Goal: Information Seeking & Learning: Learn about a topic

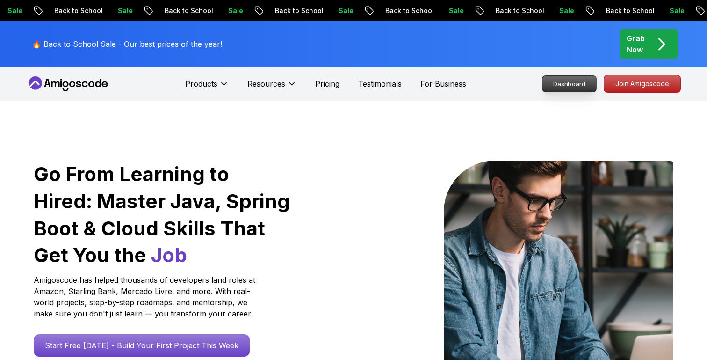
click at [580, 80] on nav "Products Resources Pricing Testimonials For Business Dashboard Join Amigoscode" at bounding box center [353, 84] width 655 height 34
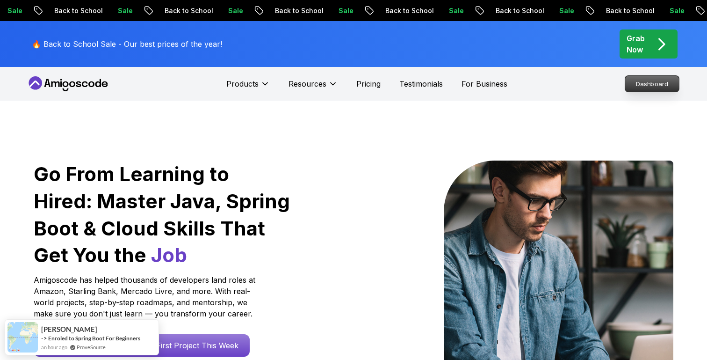
click at [640, 83] on p "Dashboard" at bounding box center [652, 84] width 54 height 16
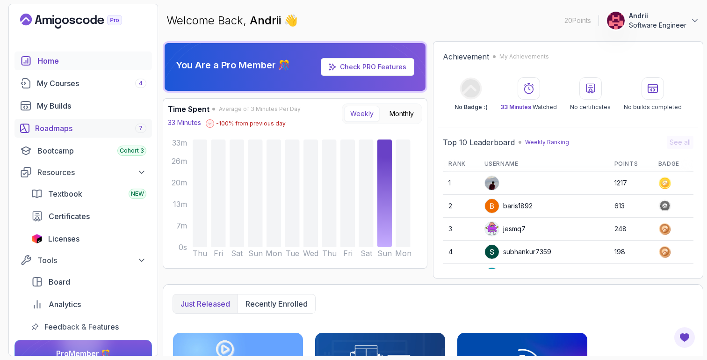
click at [57, 129] on div "Roadmaps 7" at bounding box center [90, 128] width 111 height 11
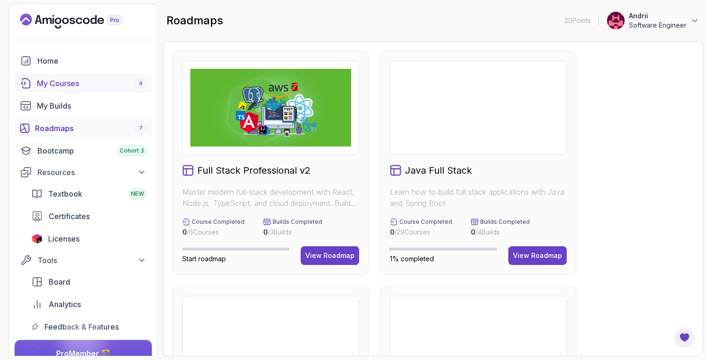
click at [80, 87] on div "My Courses 4" at bounding box center [91, 83] width 109 height 11
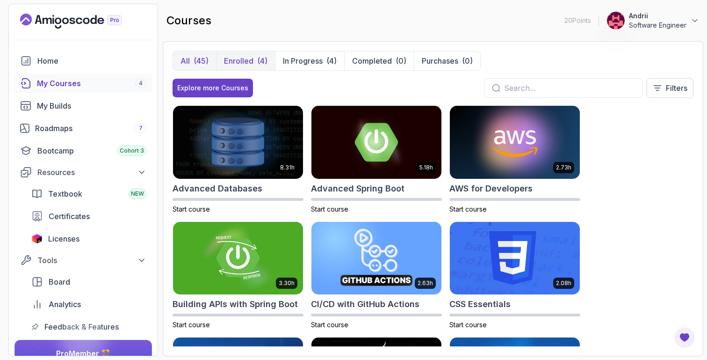
click at [251, 57] on p "Enrolled" at bounding box center [238, 60] width 29 height 11
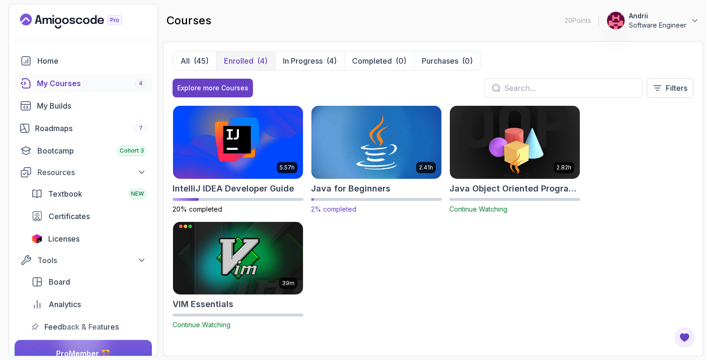
click at [368, 145] on img at bounding box center [376, 142] width 137 height 76
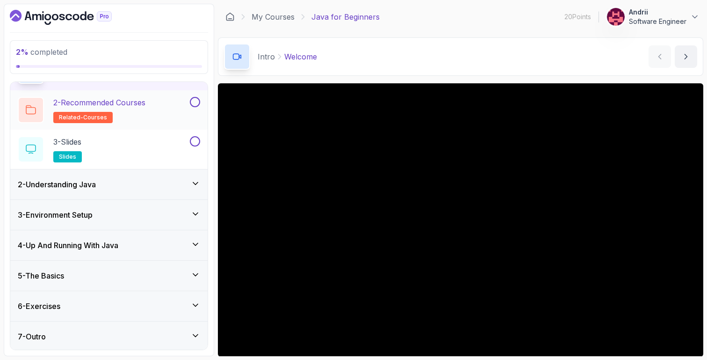
scroll to position [63, 0]
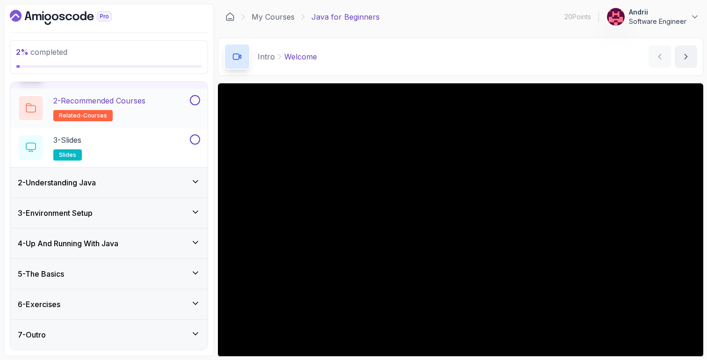
click at [143, 174] on div "2 - Understanding Java" at bounding box center [108, 182] width 197 height 30
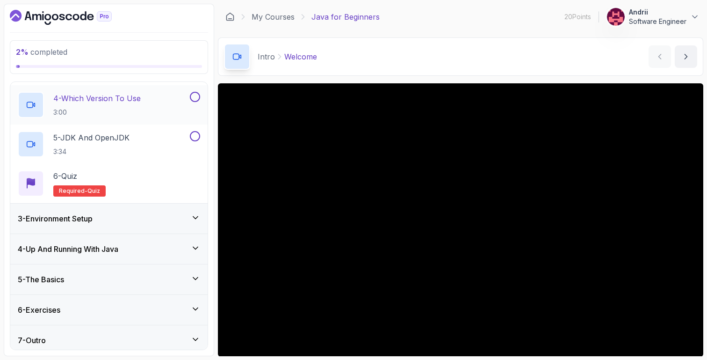
scroll to position [180, 0]
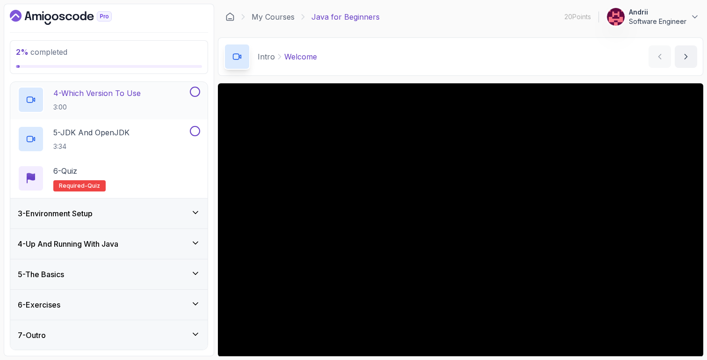
click at [155, 208] on div "3 - Environment Setup" at bounding box center [109, 213] width 182 height 11
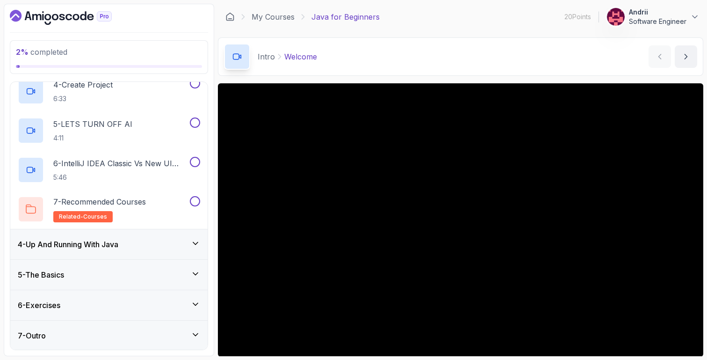
scroll to position [219, 0]
click at [130, 245] on div "4 - Up And Running With Java" at bounding box center [109, 243] width 182 height 11
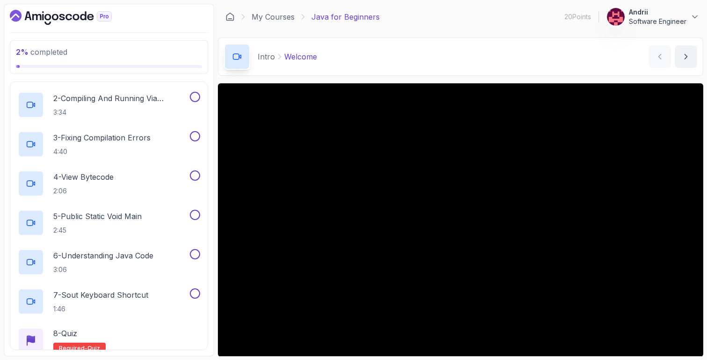
scroll to position [158, 0]
click at [156, 107] on p "3:34" at bounding box center [120, 111] width 135 height 9
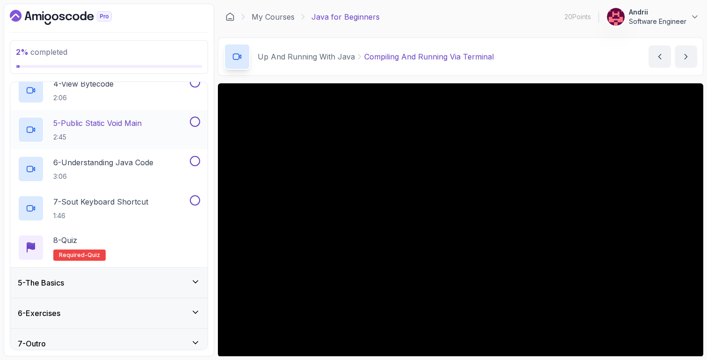
scroll to position [259, 0]
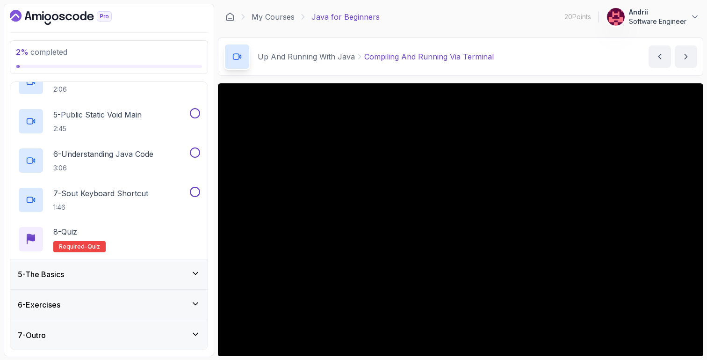
click at [141, 271] on div "5 - The Basics" at bounding box center [109, 273] width 182 height 11
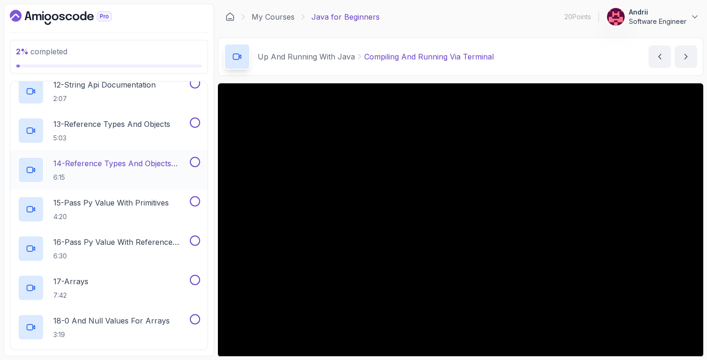
scroll to position [593, 0]
click at [154, 170] on h2 "14 - Reference Types And Objects Diferences 6:15" at bounding box center [120, 170] width 135 height 24
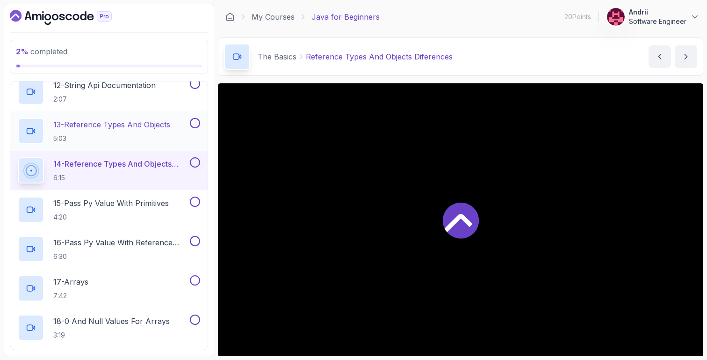
click at [156, 135] on p "5:03" at bounding box center [111, 138] width 117 height 9
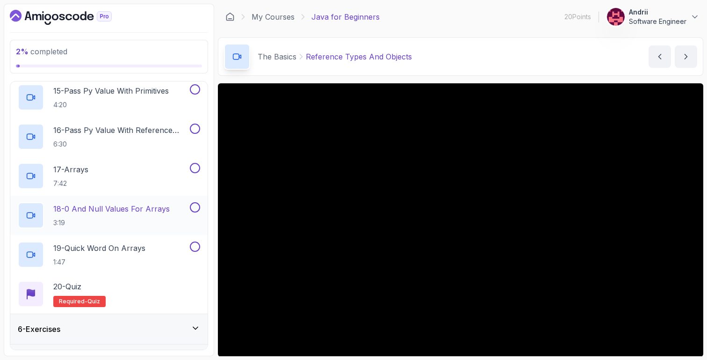
scroll to position [730, 0]
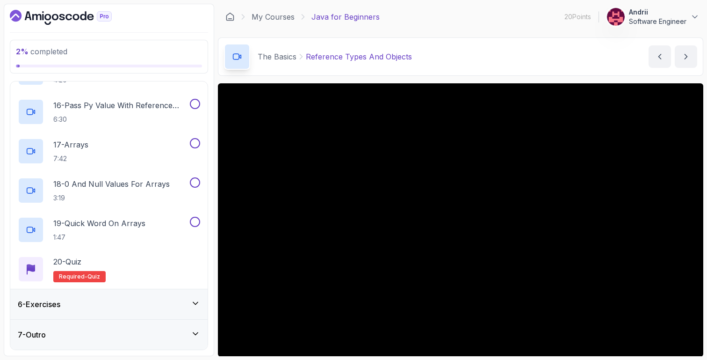
click at [131, 306] on div "6 - Exercises" at bounding box center [109, 303] width 182 height 11
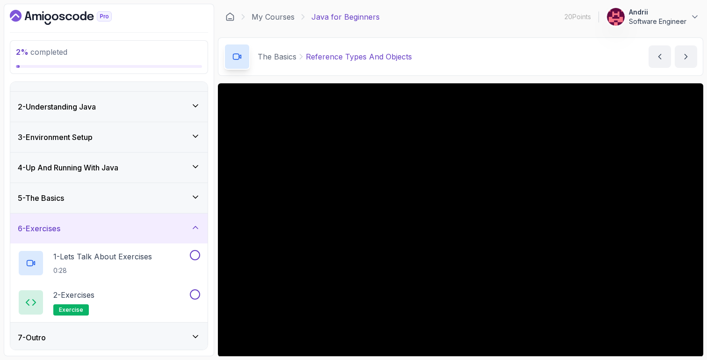
scroll to position [23, 0]
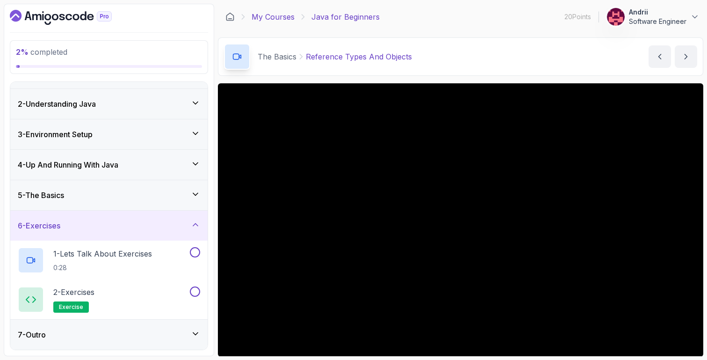
click at [282, 14] on link "My Courses" at bounding box center [273, 16] width 43 height 11
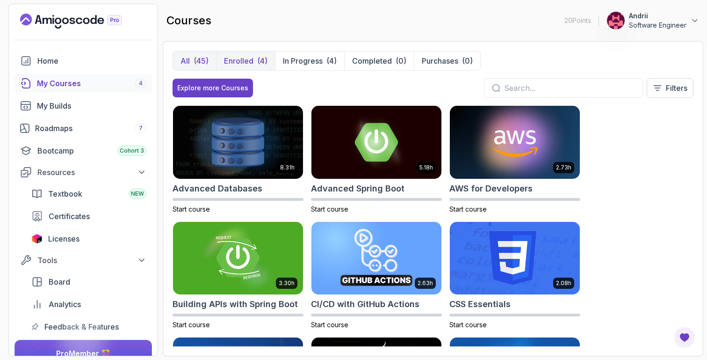
click at [260, 64] on div "(4)" at bounding box center [262, 60] width 10 height 11
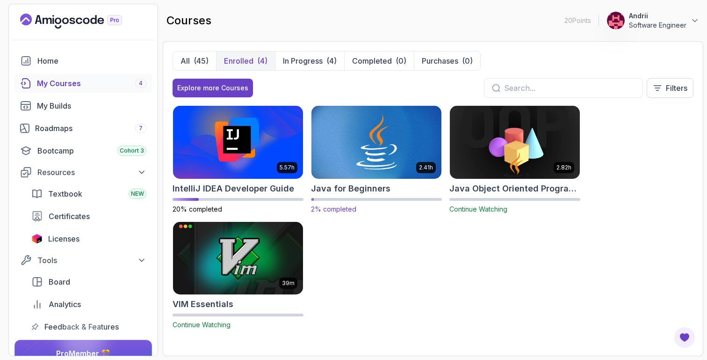
click at [396, 165] on img at bounding box center [376, 142] width 137 height 76
click at [230, 159] on img at bounding box center [238, 142] width 137 height 76
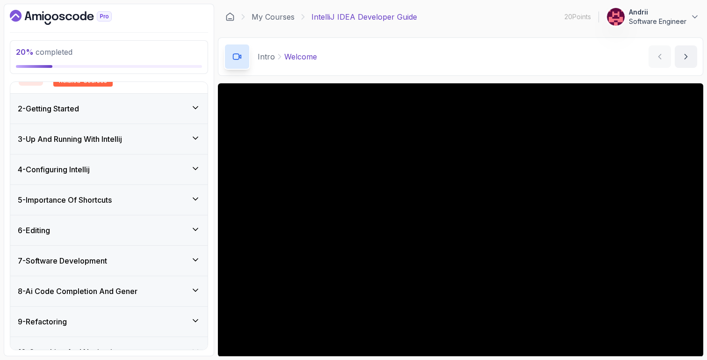
scroll to position [128, 0]
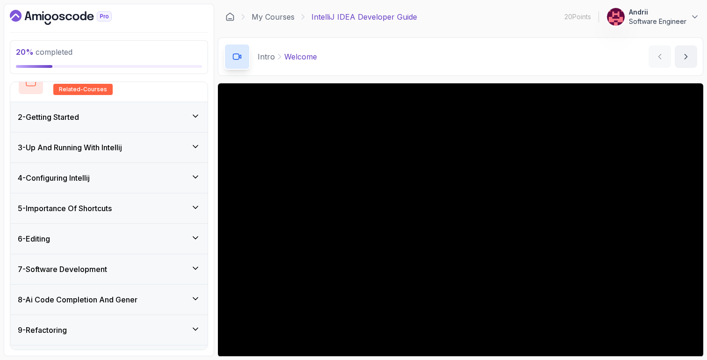
click at [108, 124] on div "2 - Getting Started" at bounding box center [108, 117] width 197 height 30
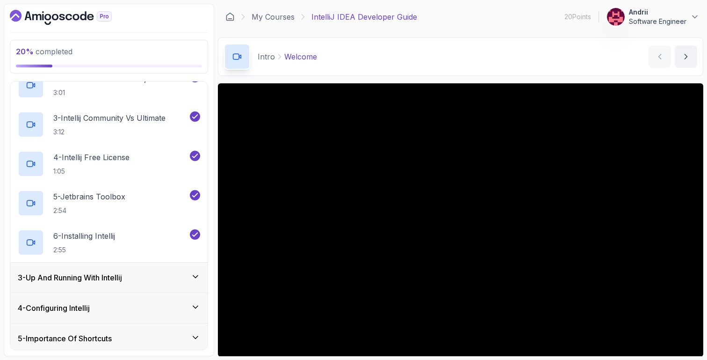
click at [122, 272] on h3 "3 - Up And Running With Intellij" at bounding box center [70, 277] width 104 height 11
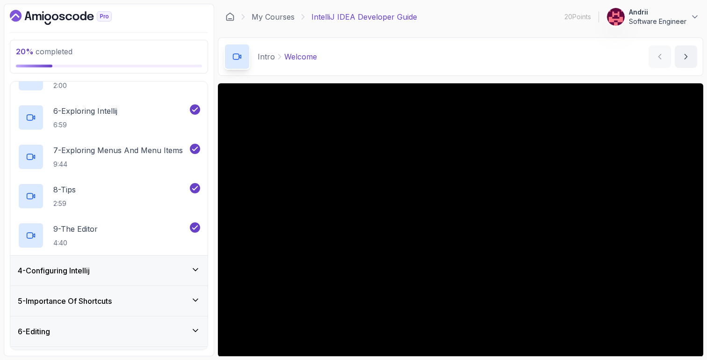
click at [128, 272] on div "4 - Configuring Intellij" at bounding box center [109, 270] width 182 height 11
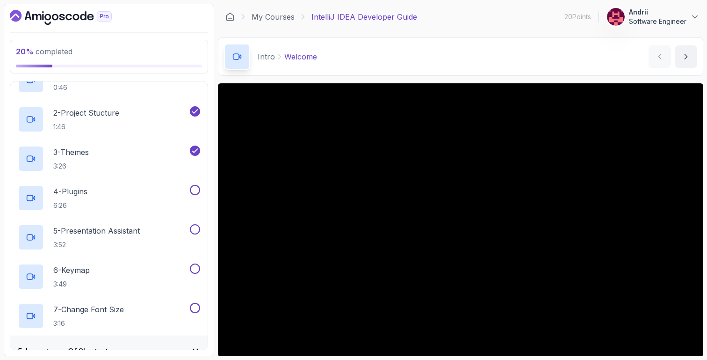
scroll to position [121, 0]
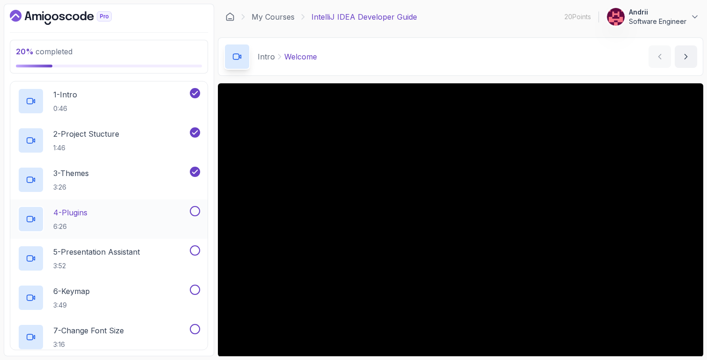
click at [134, 210] on div "4 - Plugins 6:26" at bounding box center [103, 219] width 170 height 26
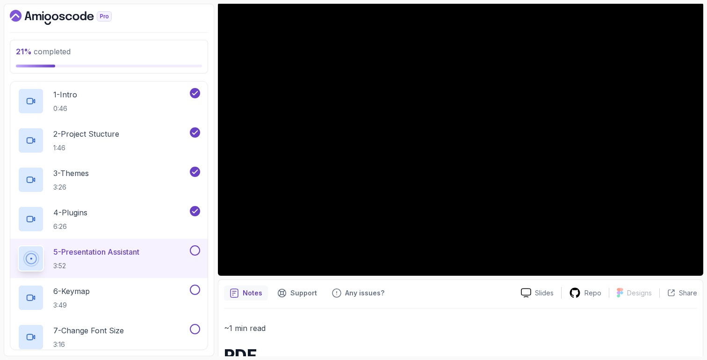
scroll to position [137, 0]
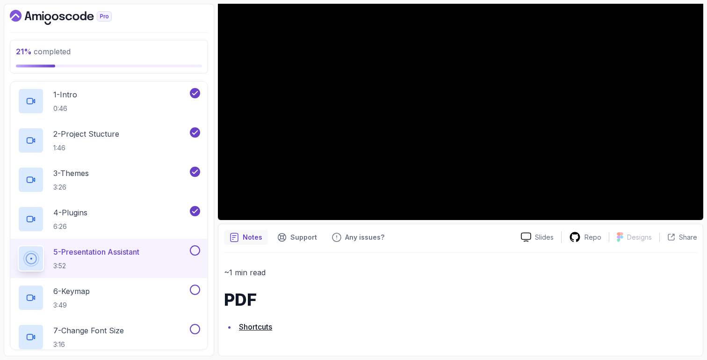
click at [271, 329] on link "Shortcuts" at bounding box center [255, 326] width 33 height 9
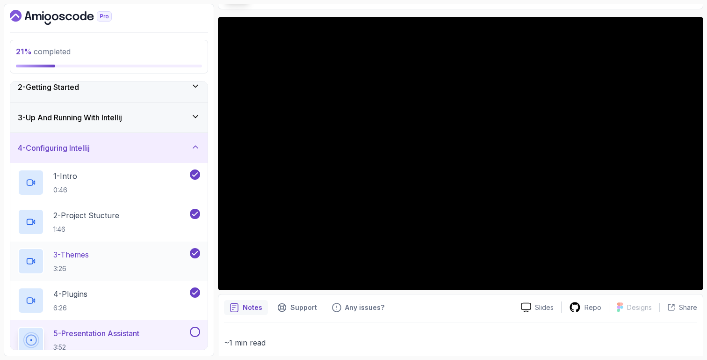
scroll to position [0, 0]
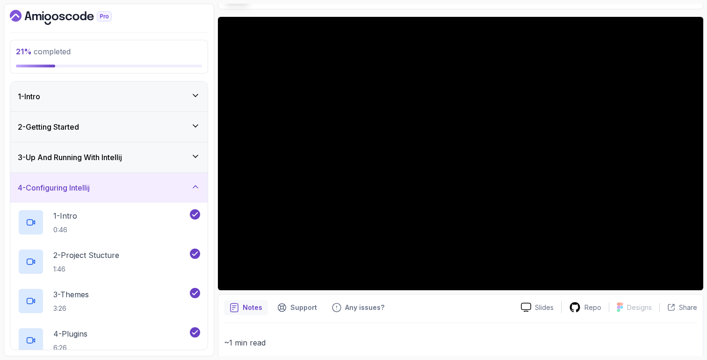
click at [138, 152] on div "3 - Up And Running With Intellij" at bounding box center [109, 157] width 182 height 11
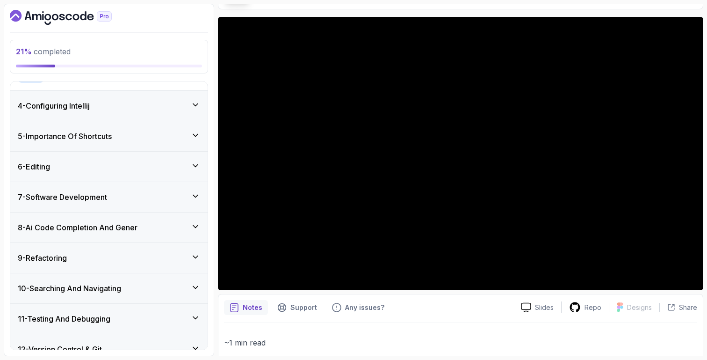
scroll to position [511, 0]
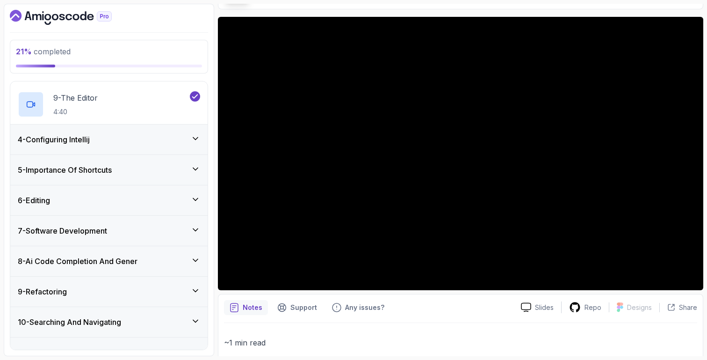
click at [138, 137] on div "4 - Configuring Intellij" at bounding box center [109, 139] width 182 height 11
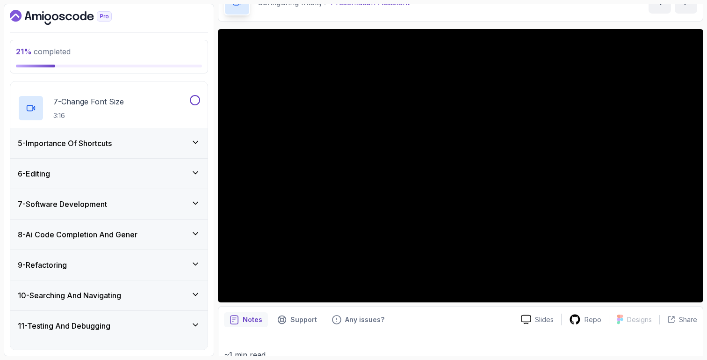
scroll to position [66, 0]
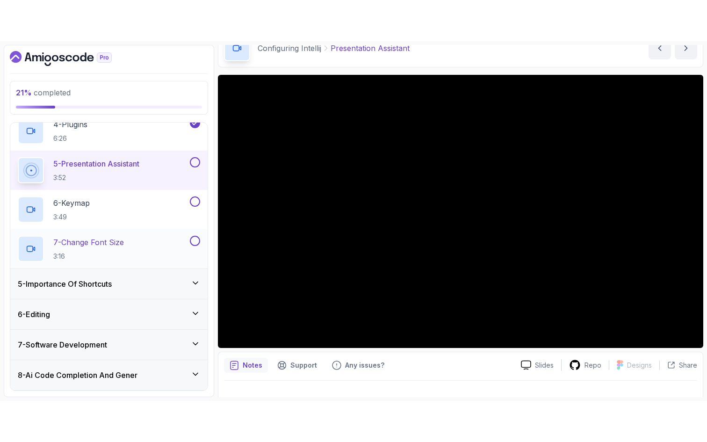
scroll to position [177, 0]
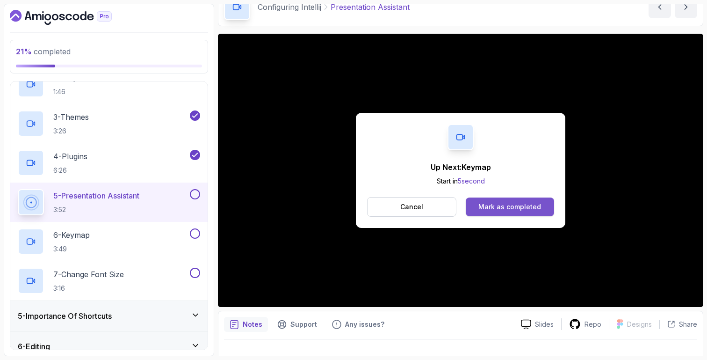
click at [529, 208] on div "Mark as completed" at bounding box center [509, 206] width 63 height 9
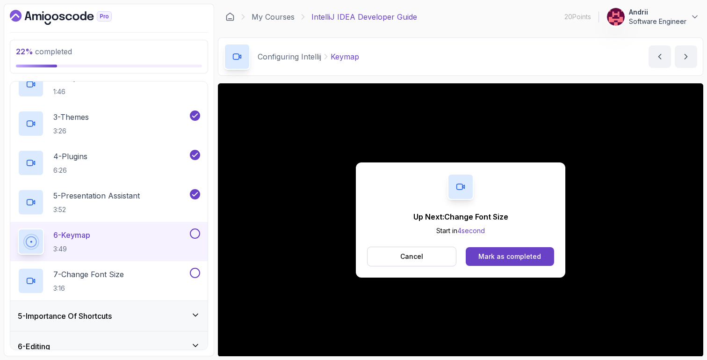
click at [521, 272] on div "Up Next: Change Font Size Start in 4 second Cancel Mark as completed" at bounding box center [461, 219] width 210 height 115
click at [521, 265] on button "Mark as completed" at bounding box center [510, 256] width 88 height 19
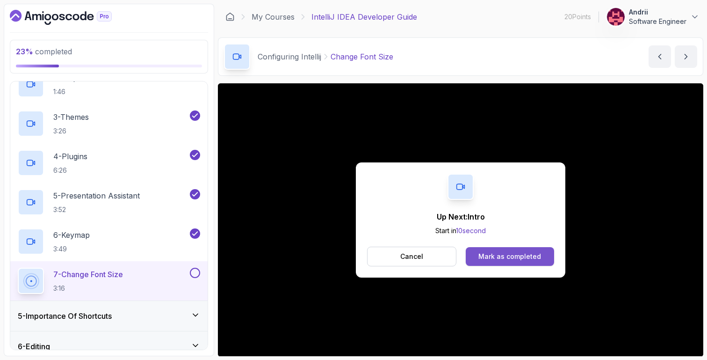
click at [518, 256] on div "Mark as completed" at bounding box center [509, 256] width 63 height 9
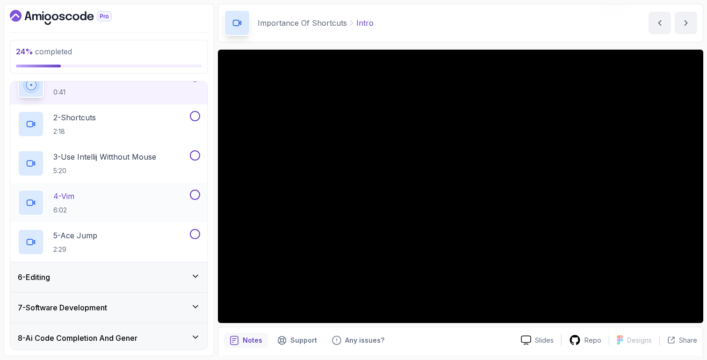
scroll to position [34, 0]
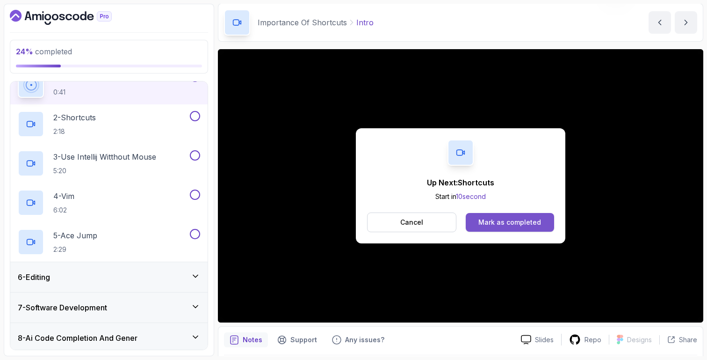
click at [549, 228] on button "Mark as completed" at bounding box center [510, 222] width 88 height 19
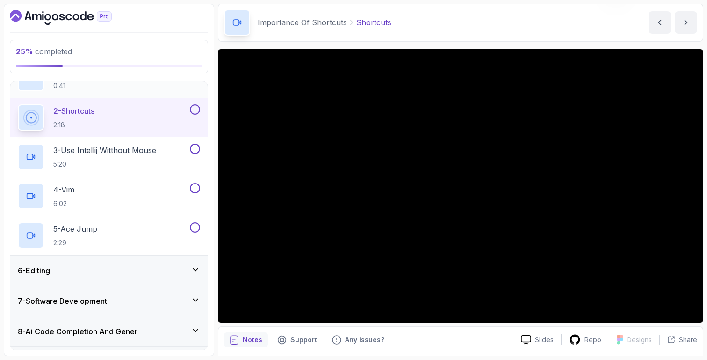
click at [112, 88] on div "1 - Intro 0:41" at bounding box center [103, 78] width 170 height 26
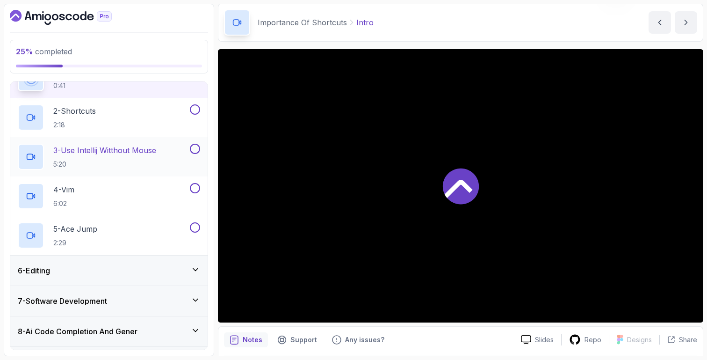
scroll to position [168, 0]
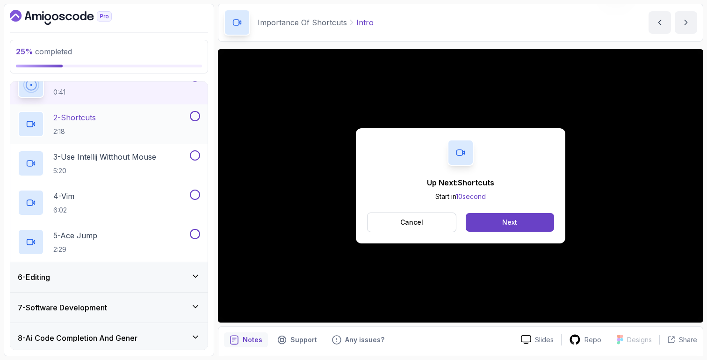
click at [100, 112] on div "2 - Shortcuts 2:18" at bounding box center [103, 124] width 170 height 26
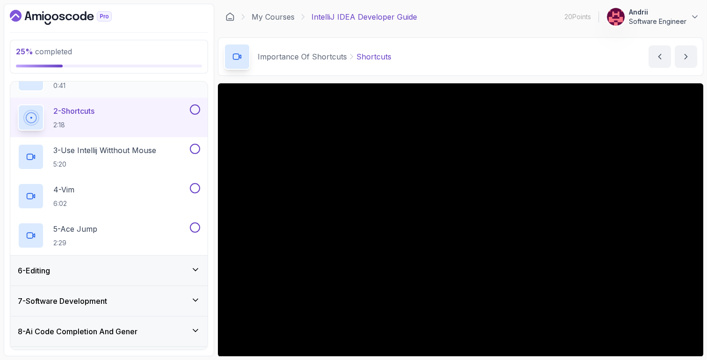
click at [128, 97] on div "1 - Intro 0:41" at bounding box center [108, 77] width 197 height 39
click at [127, 82] on div "1 - Intro 0:41" at bounding box center [103, 78] width 170 height 26
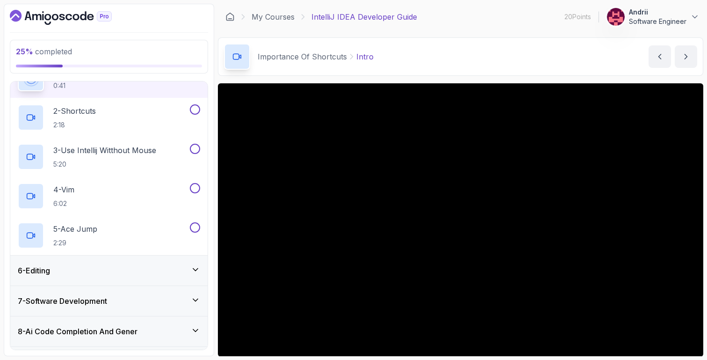
scroll to position [168, 0]
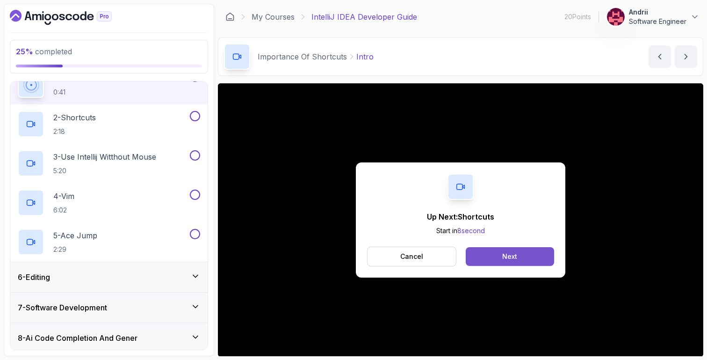
click at [532, 261] on button "Next" at bounding box center [510, 256] width 88 height 19
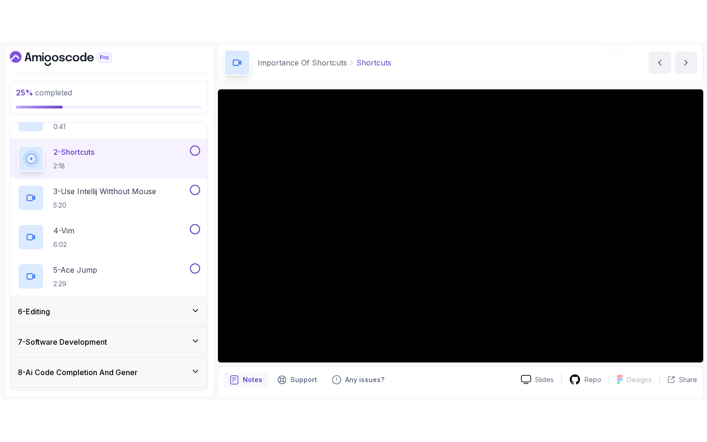
scroll to position [44, 0]
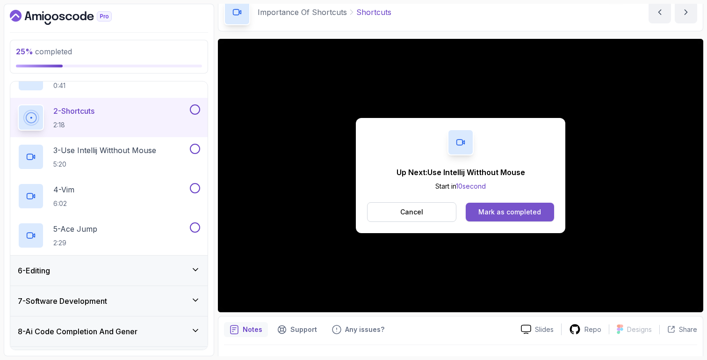
click at [545, 220] on button "Mark as completed" at bounding box center [510, 212] width 88 height 19
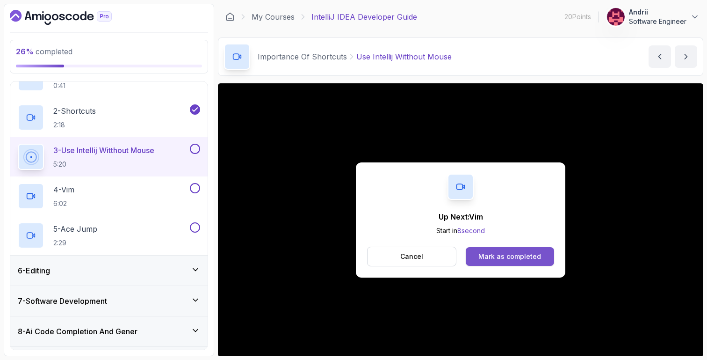
click at [510, 250] on button "Mark as completed" at bounding box center [510, 256] width 88 height 19
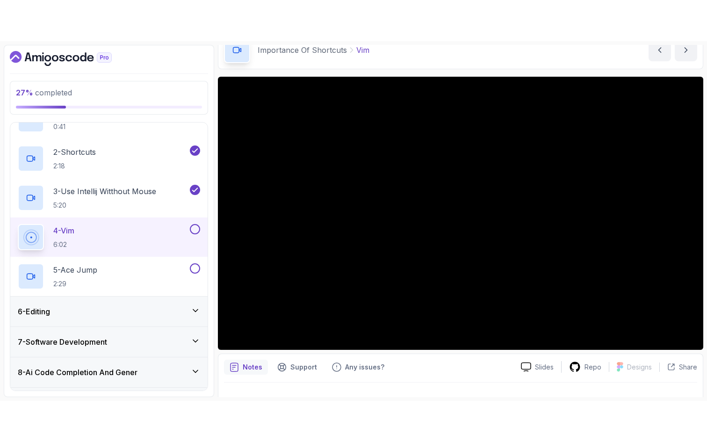
scroll to position [64, 0]
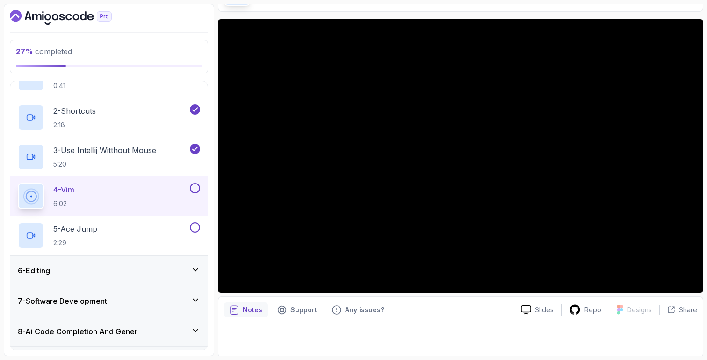
click at [165, 193] on div "4 - Vim 6:02" at bounding box center [103, 196] width 170 height 26
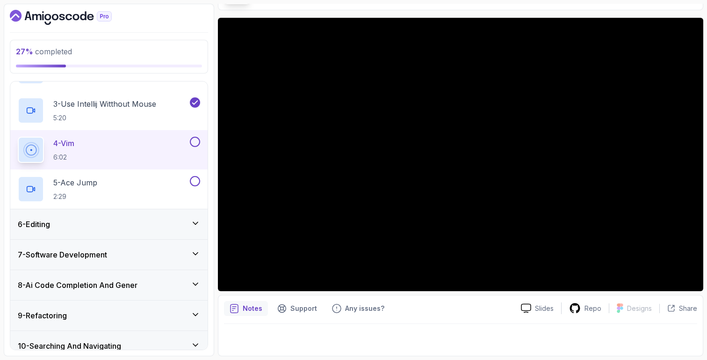
scroll to position [0, 0]
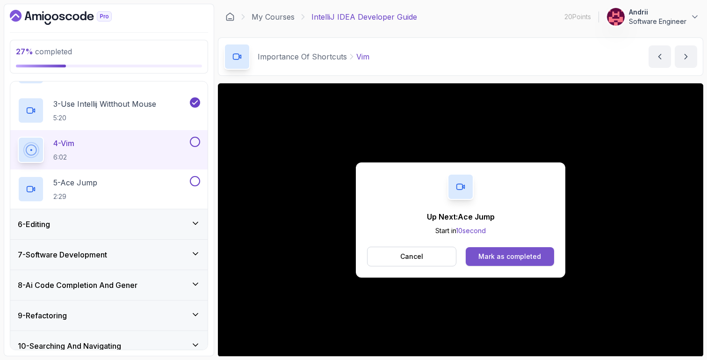
click at [495, 253] on div "Mark as completed" at bounding box center [509, 256] width 63 height 9
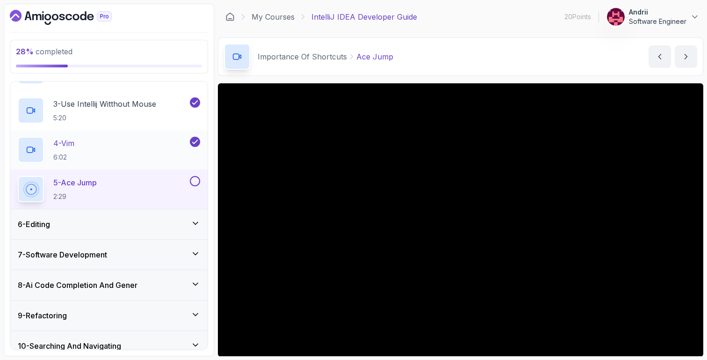
click at [137, 149] on div "4 - Vim 6:02" at bounding box center [103, 150] width 170 height 26
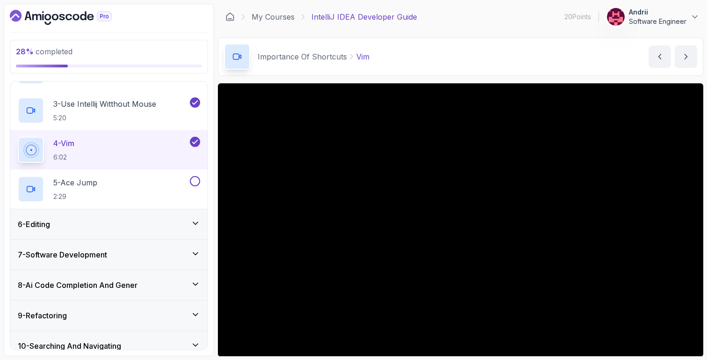
click at [192, 214] on div "6 - Editing" at bounding box center [108, 224] width 197 height 30
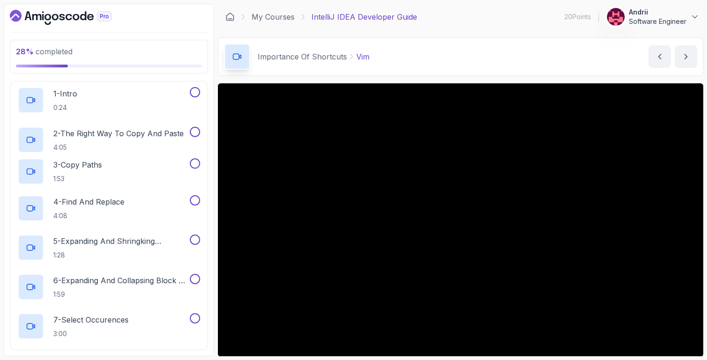
scroll to position [157, 0]
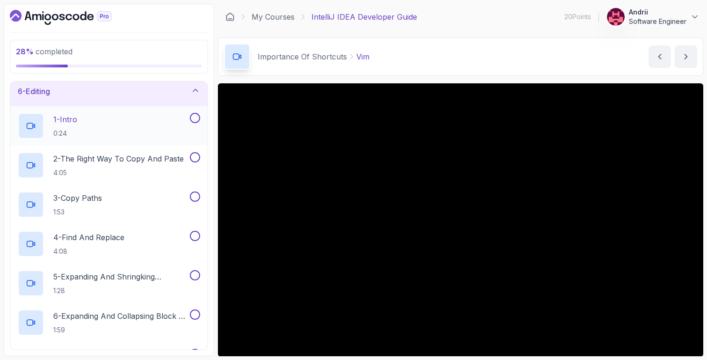
click at [138, 126] on div "1 - Intro 0:24" at bounding box center [103, 126] width 170 height 26
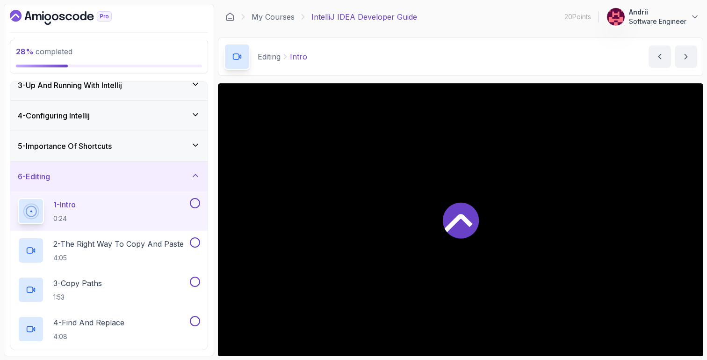
scroll to position [68, 0]
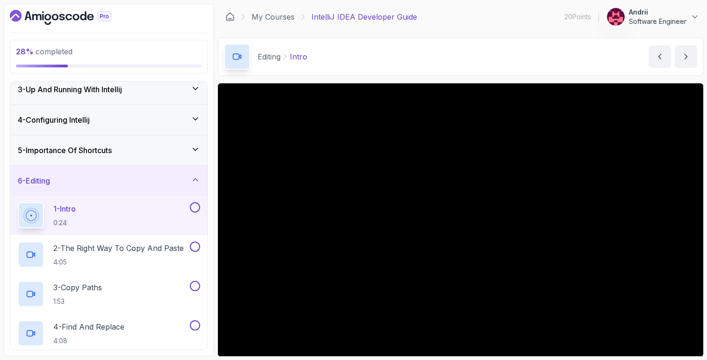
click at [137, 151] on div "5 - Importance Of Shortcuts" at bounding box center [109, 150] width 182 height 11
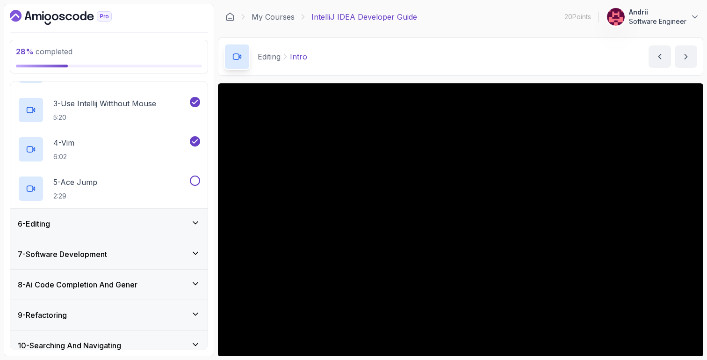
scroll to position [222, 0]
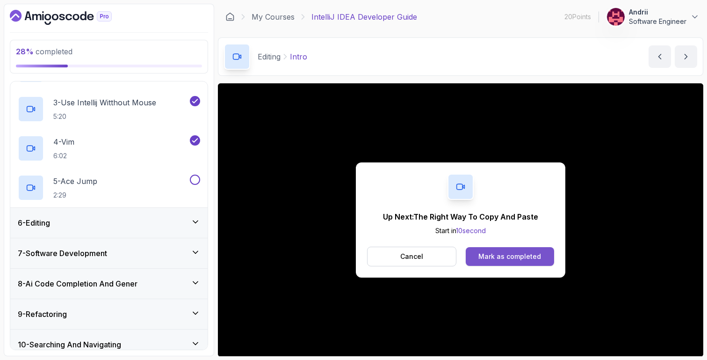
click at [512, 257] on div "Mark as completed" at bounding box center [509, 256] width 63 height 9
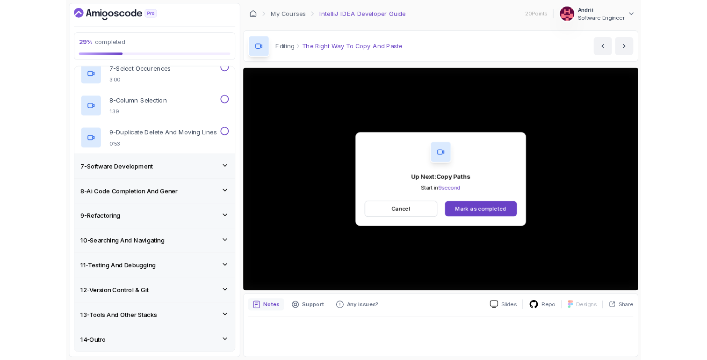
scroll to position [511, 0]
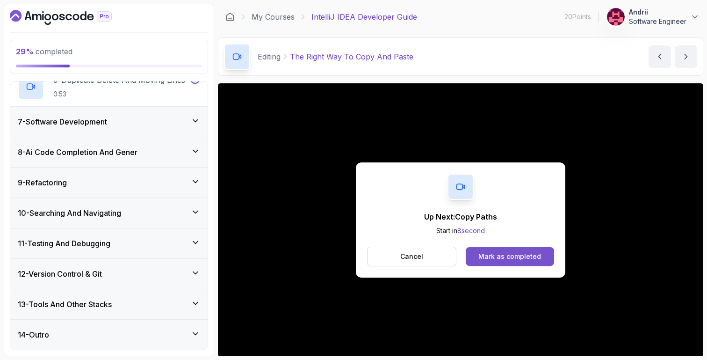
click at [524, 254] on div "Mark as completed" at bounding box center [509, 256] width 63 height 9
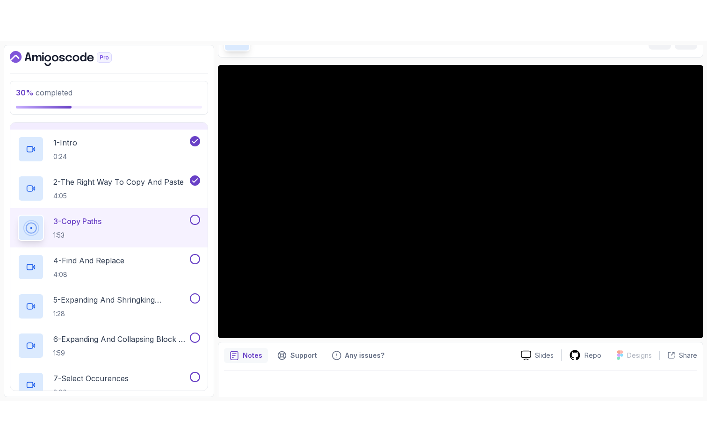
scroll to position [131, 0]
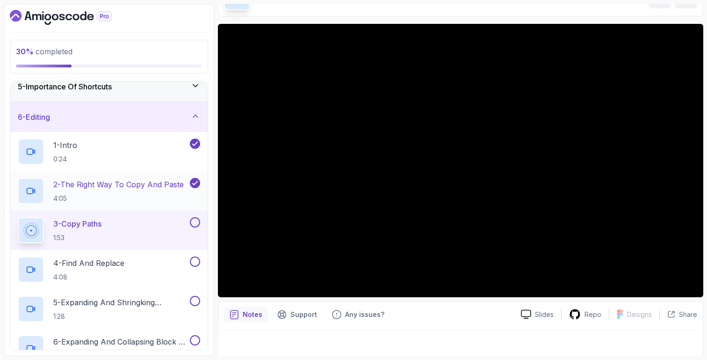
click at [154, 187] on p "2 - The Right Way To Copy And Paste" at bounding box center [118, 184] width 130 height 11
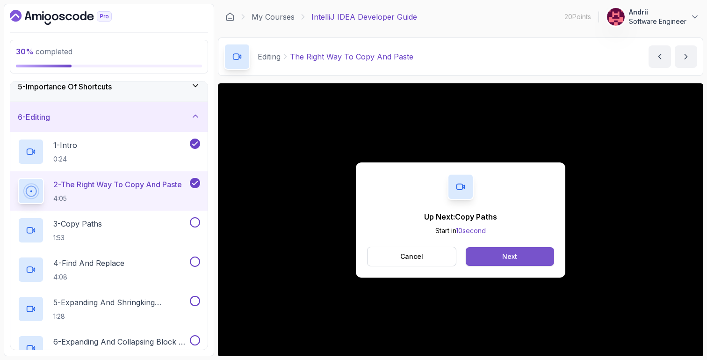
click at [498, 258] on button "Next" at bounding box center [510, 256] width 88 height 19
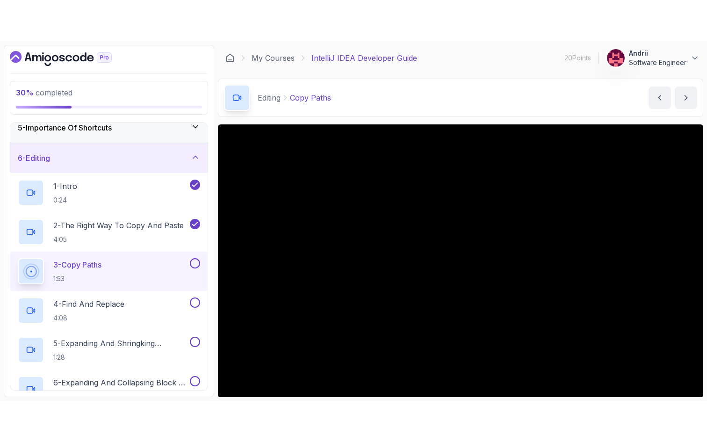
scroll to position [63, 0]
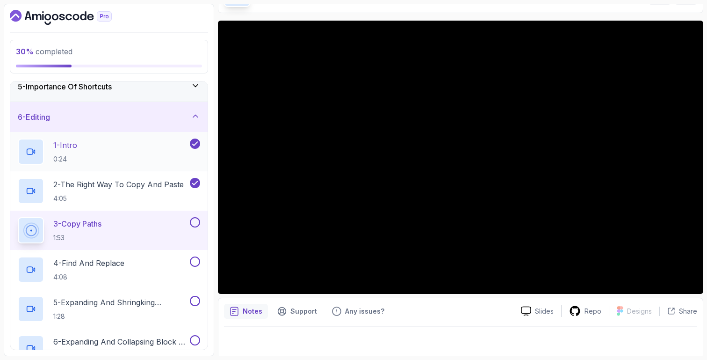
click at [189, 166] on div "1 - Intro 0:24" at bounding box center [108, 151] width 197 height 39
click at [177, 202] on p "4:05" at bounding box center [118, 198] width 130 height 9
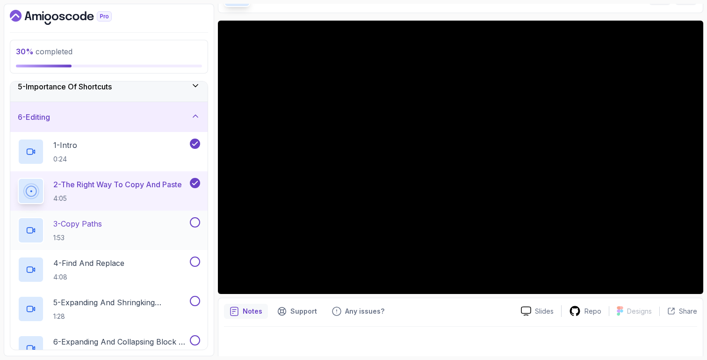
click at [120, 216] on div "3 - Copy Paths 1:53" at bounding box center [108, 229] width 197 height 39
click at [140, 227] on div "3 - Copy Paths 1:53" at bounding box center [103, 230] width 170 height 26
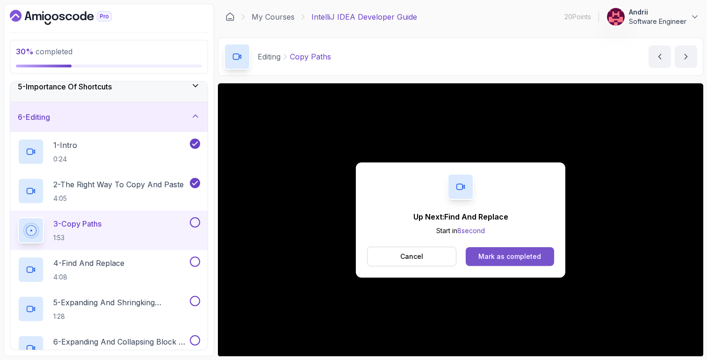
click at [498, 261] on button "Mark as completed" at bounding box center [510, 256] width 88 height 19
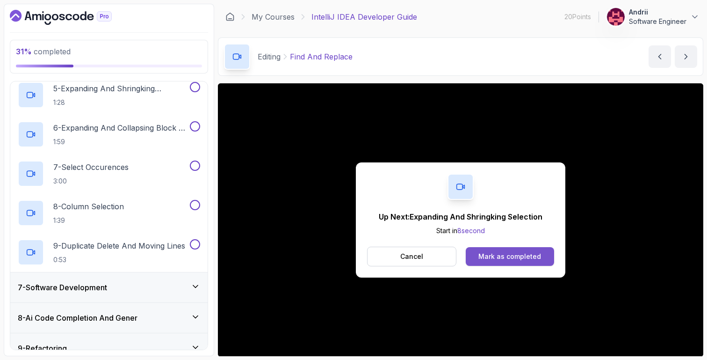
click at [505, 253] on div "Mark as completed" at bounding box center [509, 256] width 63 height 9
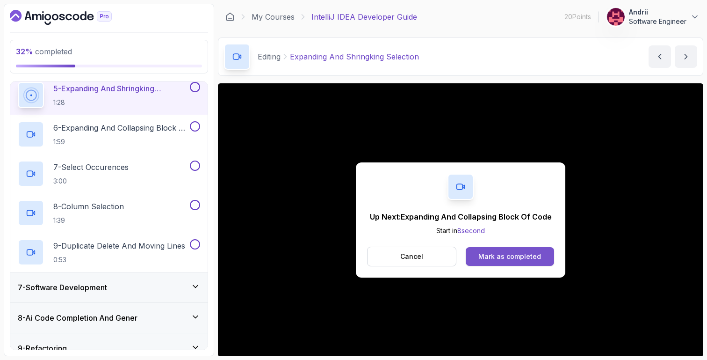
click at [514, 265] on button "Mark as completed" at bounding box center [510, 256] width 88 height 19
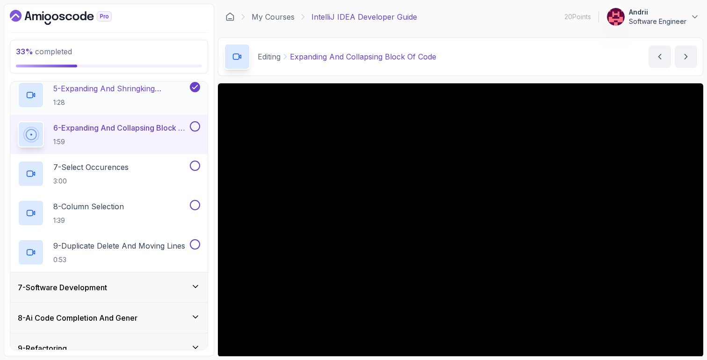
click at [111, 109] on div "5 - Expanding And Shringking Selection 1:28" at bounding box center [108, 94] width 197 height 39
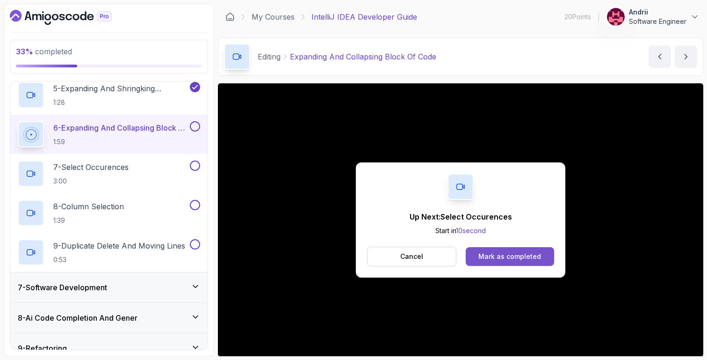
click at [519, 248] on button "Mark as completed" at bounding box center [510, 256] width 88 height 19
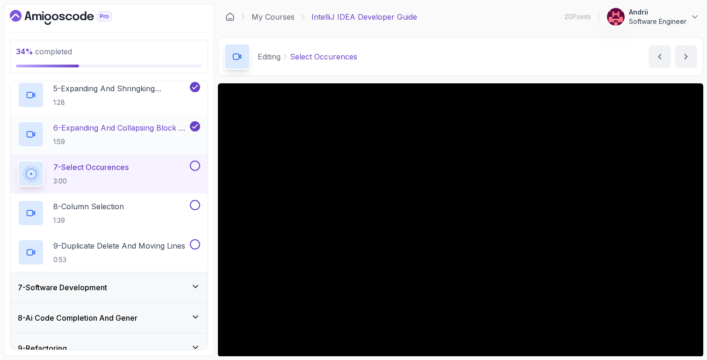
click at [106, 128] on p "6 - Expanding And Collapsing Block Of Code" at bounding box center [120, 127] width 135 height 11
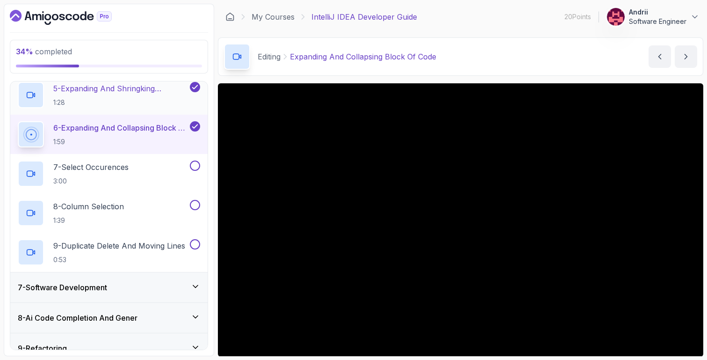
click at [88, 95] on h2 "5 - Expanding And Shringking Selection 1:28" at bounding box center [120, 95] width 135 height 24
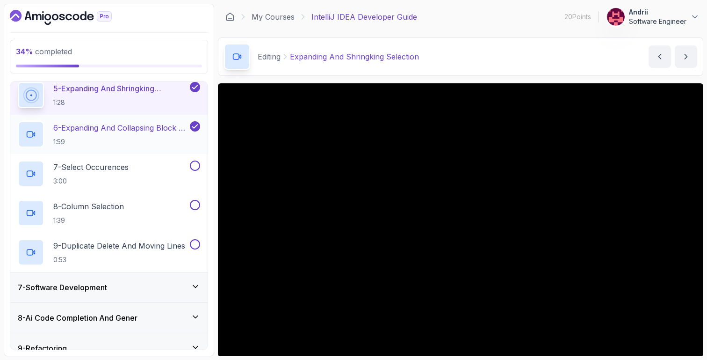
click at [133, 127] on p "6 - Expanding And Collapsing Block Of Code" at bounding box center [120, 127] width 135 height 11
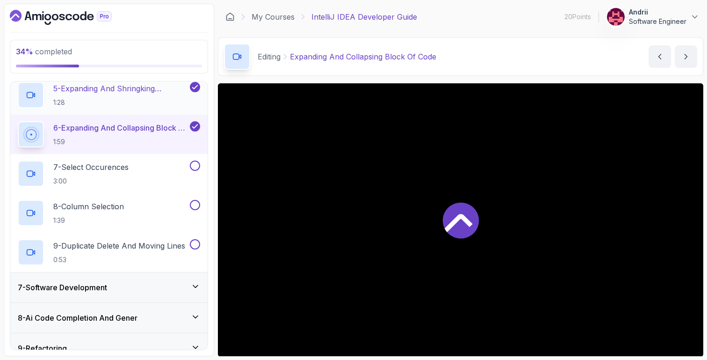
click at [130, 97] on h2 "5 - Expanding And Shringking Selection 1:28" at bounding box center [120, 95] width 135 height 24
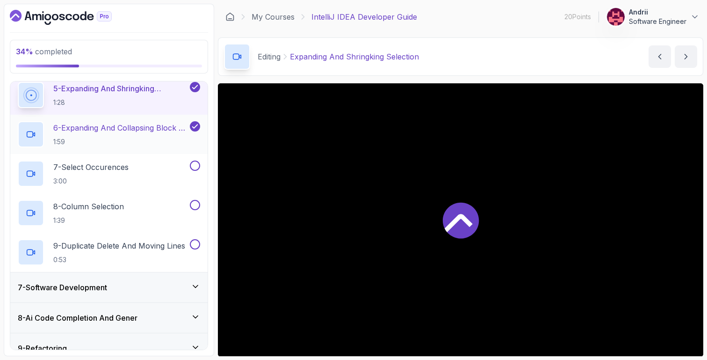
click at [130, 130] on p "6 - Expanding And Collapsing Block Of Code" at bounding box center [120, 127] width 135 height 11
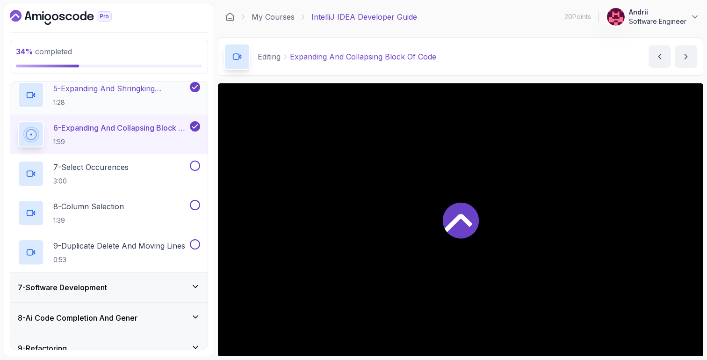
click at [136, 99] on p "1:28" at bounding box center [120, 102] width 135 height 9
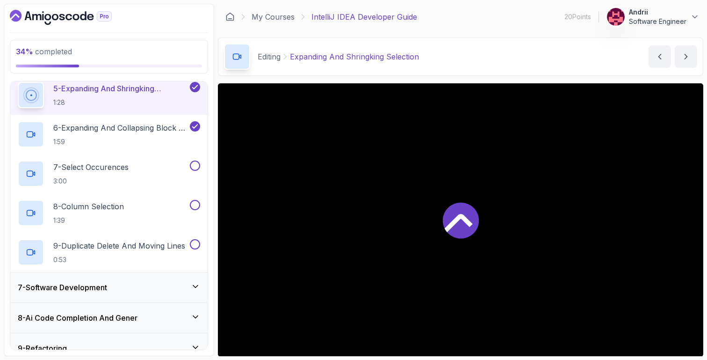
drag, startPoint x: 136, startPoint y: 129, endPoint x: 147, endPoint y: 95, distance: 35.4
click at [136, 129] on p "6 - Expanding And Collapsing Block Of Code" at bounding box center [120, 127] width 135 height 11
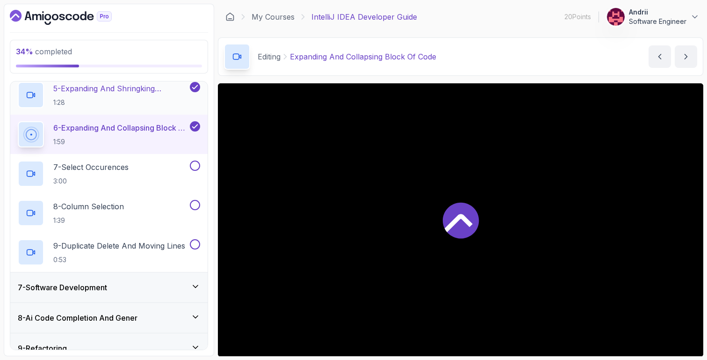
click at [147, 95] on h2 "5 - Expanding And Shringking Selection 1:28" at bounding box center [120, 95] width 135 height 24
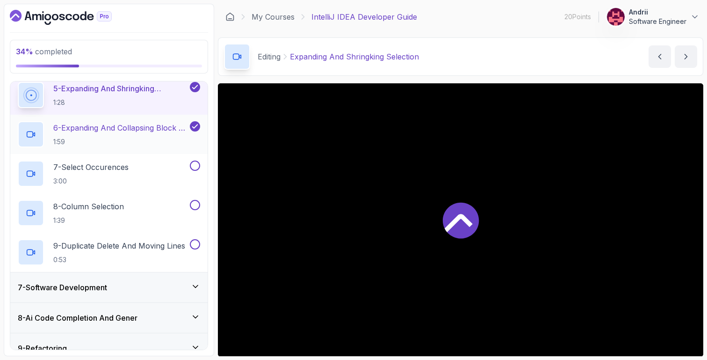
click at [146, 130] on p "6 - Expanding And Collapsing Block Of Code" at bounding box center [120, 127] width 135 height 11
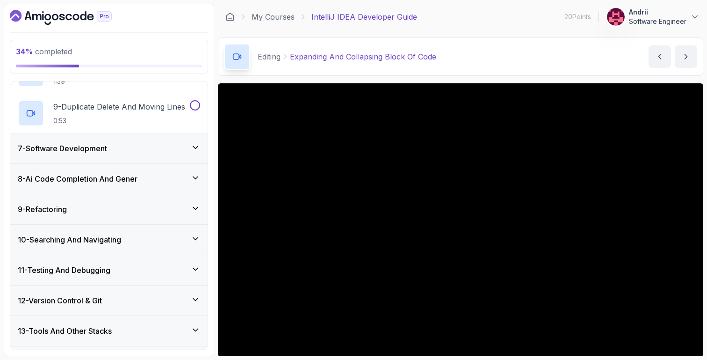
click at [188, 151] on div "7 - Software Development" at bounding box center [109, 148] width 182 height 11
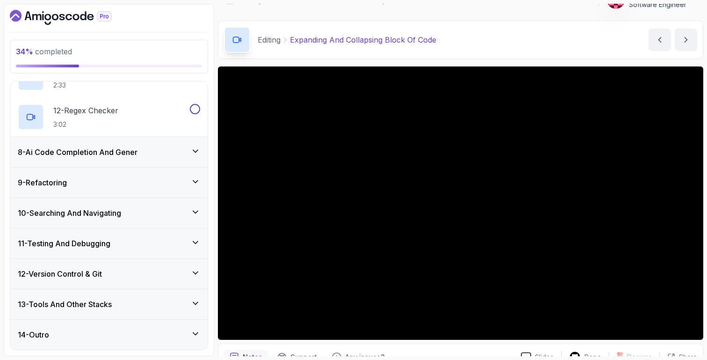
scroll to position [14, 0]
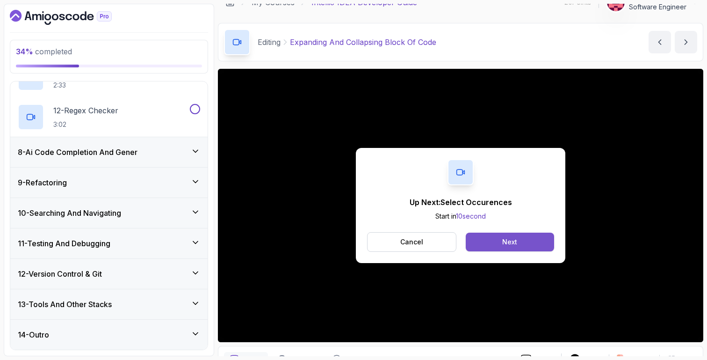
click at [487, 247] on button "Next" at bounding box center [510, 241] width 88 height 19
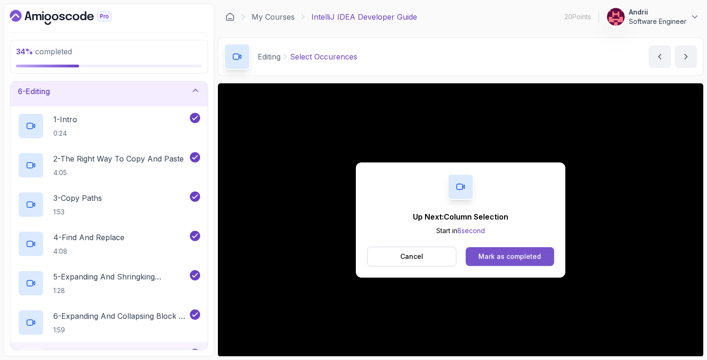
click at [531, 264] on button "Mark as completed" at bounding box center [510, 256] width 88 height 19
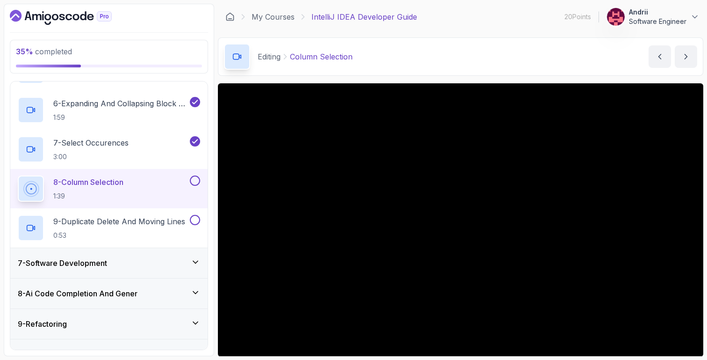
scroll to position [370, 0]
click at [85, 140] on p "7 - Select Occurences" at bounding box center [90, 142] width 75 height 11
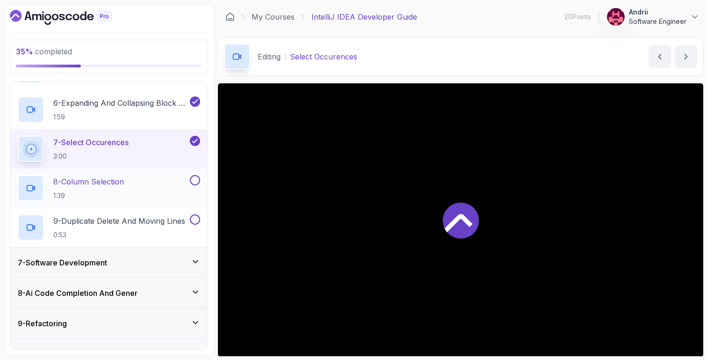
click at [124, 188] on h2 "8 - Column Selection 1:39" at bounding box center [88, 188] width 71 height 24
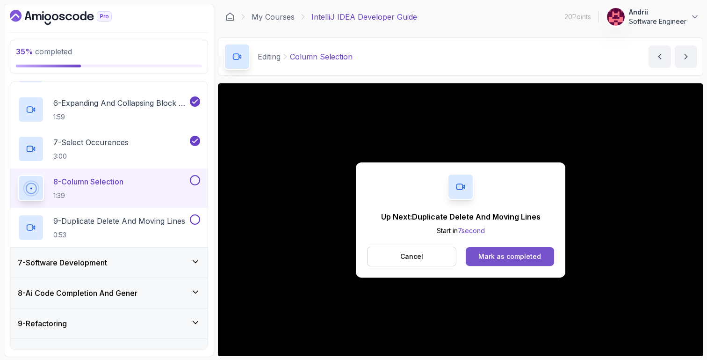
click at [550, 250] on button "Mark as completed" at bounding box center [510, 256] width 88 height 19
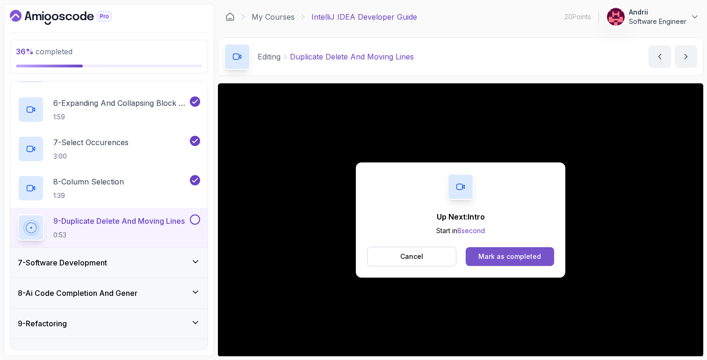
click at [539, 249] on button "Mark as completed" at bounding box center [510, 256] width 88 height 19
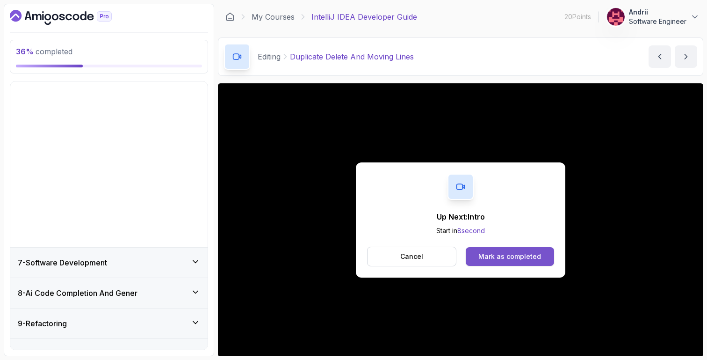
scroll to position [157, 0]
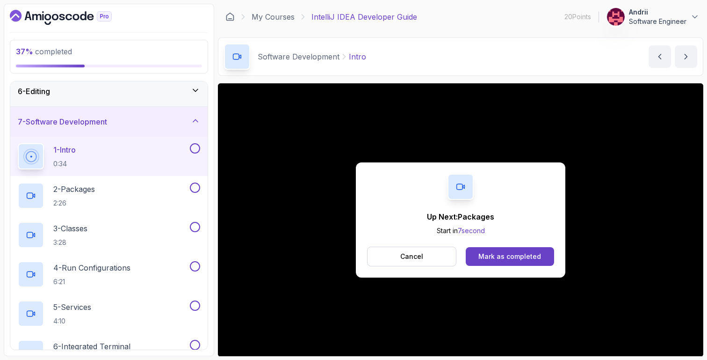
click at [539, 249] on button "Mark as completed" at bounding box center [510, 256] width 88 height 19
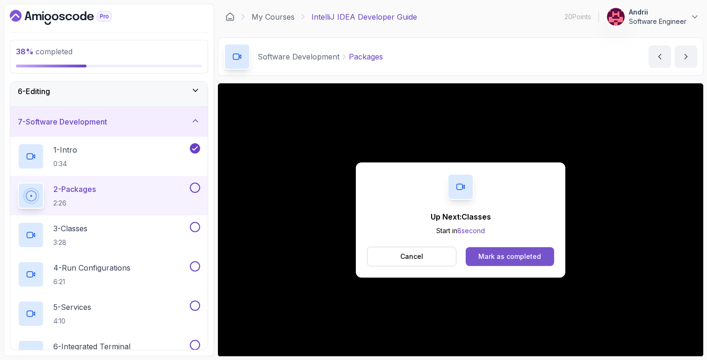
click at [514, 252] on div "Mark as completed" at bounding box center [509, 256] width 63 height 9
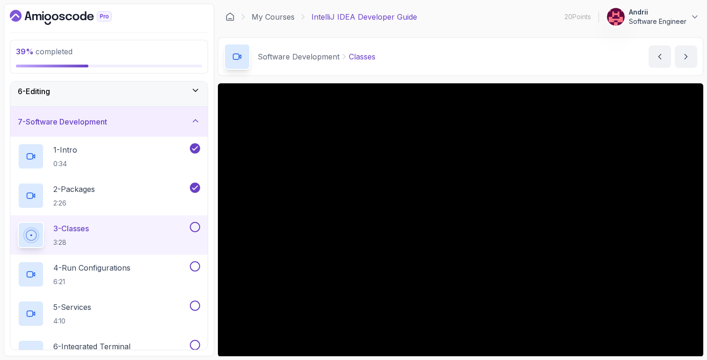
click at [458, 69] on div "Software Development Classes Classes by nelson" at bounding box center [460, 56] width 485 height 38
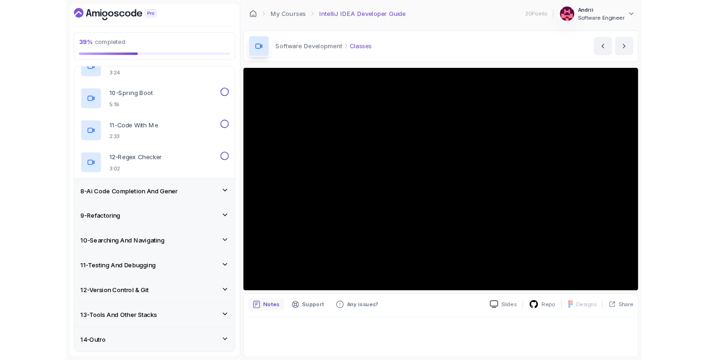
scroll to position [575, 0]
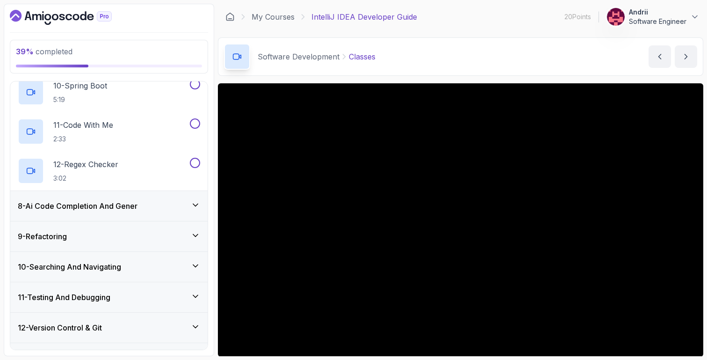
click at [552, 82] on main "My Courses IntelliJ IDEA Developer Guide 20 Points Andrii Software Engineer 7 -…" at bounding box center [460, 180] width 485 height 352
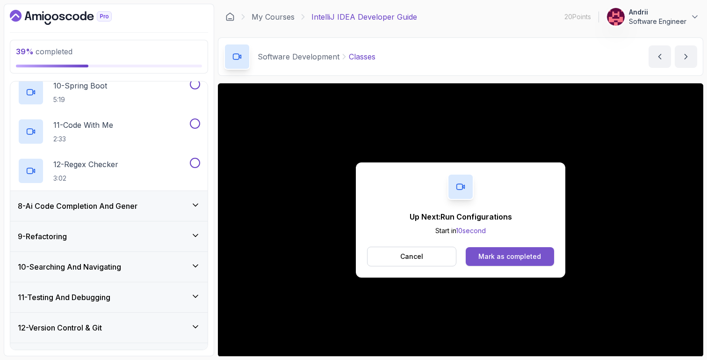
click at [519, 250] on button "Mark as completed" at bounding box center [510, 256] width 88 height 19
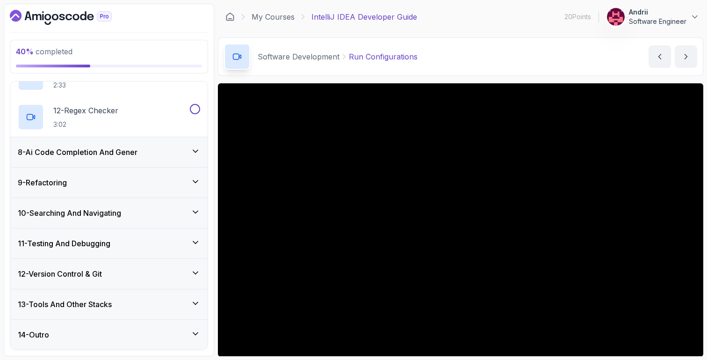
scroll to position [65, 0]
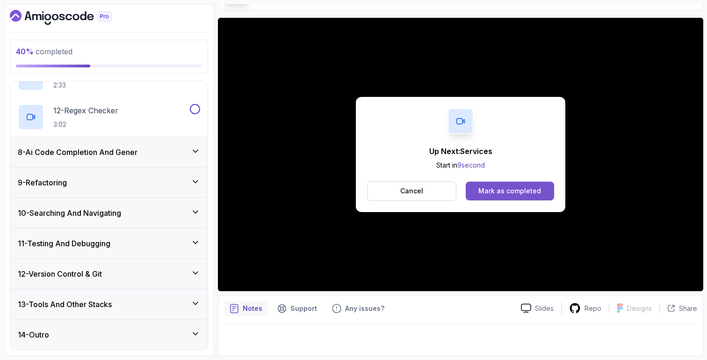
click at [486, 195] on div "Mark as completed" at bounding box center [509, 190] width 63 height 9
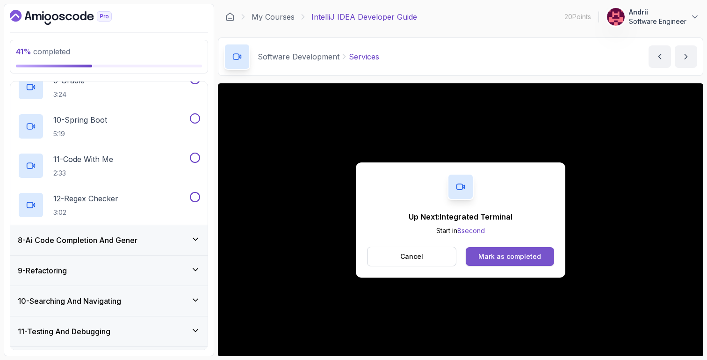
click at [547, 252] on button "Mark as completed" at bounding box center [510, 256] width 88 height 19
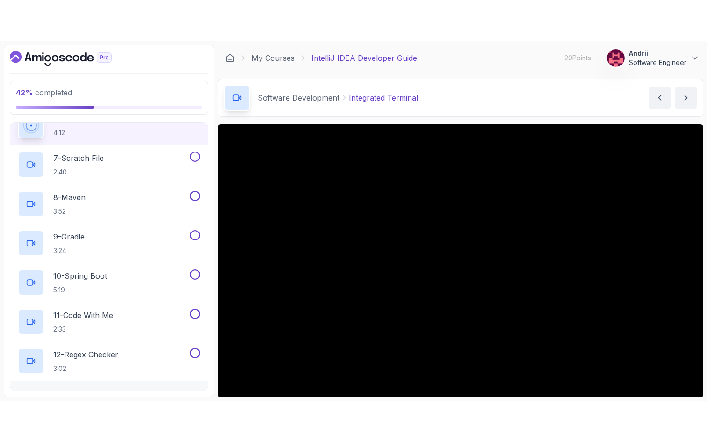
scroll to position [629, 0]
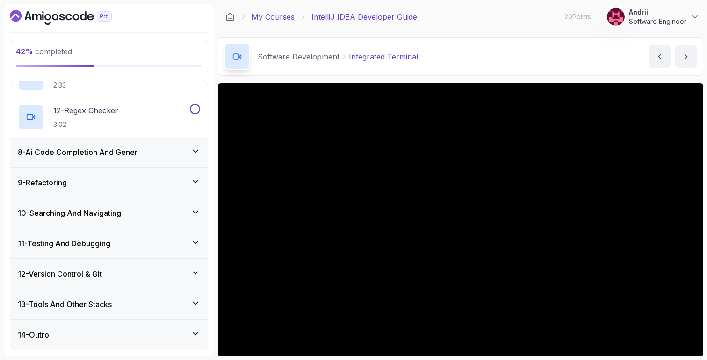
click at [271, 19] on link "My Courses" at bounding box center [273, 16] width 43 height 11
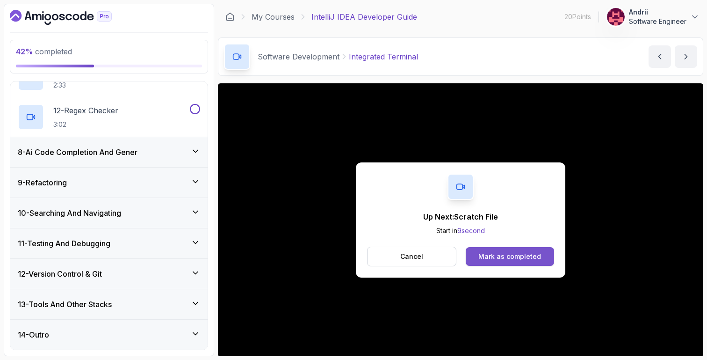
click at [486, 259] on div "Mark as completed" at bounding box center [509, 256] width 63 height 9
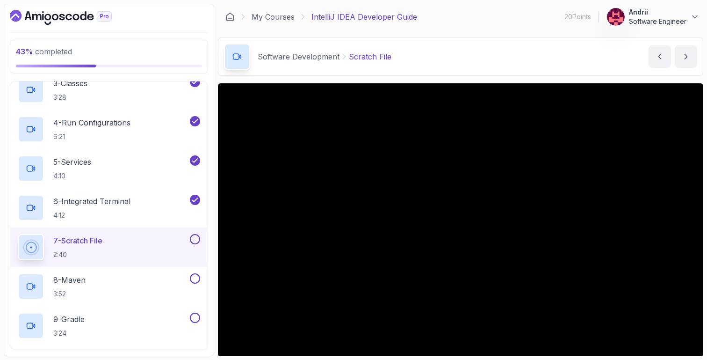
scroll to position [291, 0]
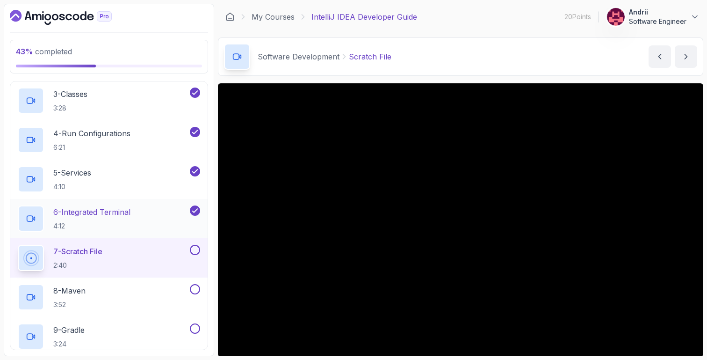
click at [149, 218] on div "6 - Integrated Terminal 4:12" at bounding box center [103, 218] width 170 height 26
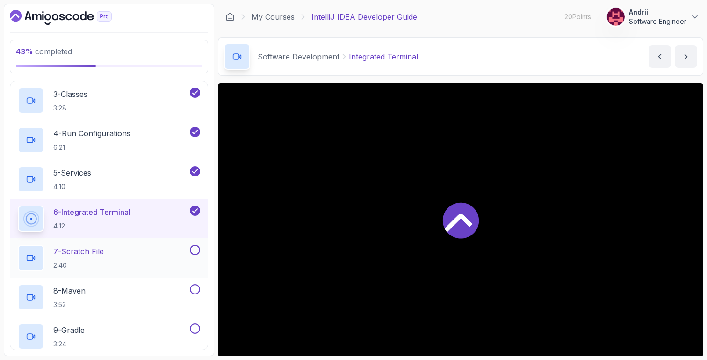
click at [149, 242] on div "7 - Scratch File 2:40" at bounding box center [108, 257] width 197 height 39
click at [141, 251] on div "7 - Scratch File 2:40" at bounding box center [103, 258] width 170 height 26
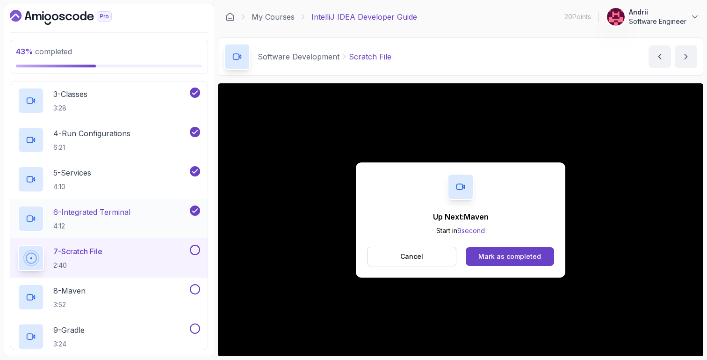
click at [145, 229] on div "6 - Integrated Terminal 4:12" at bounding box center [103, 218] width 170 height 26
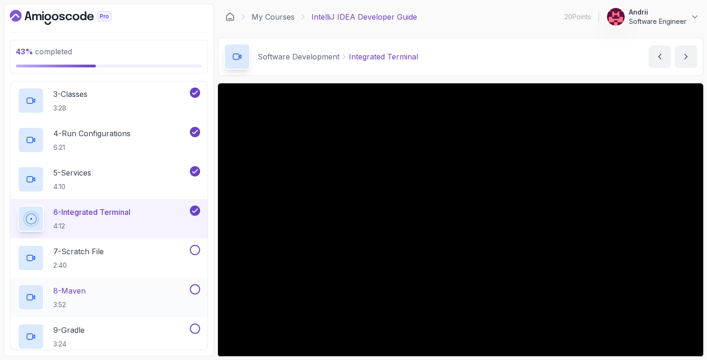
click at [151, 280] on div "8 - Maven 3:52" at bounding box center [108, 296] width 197 height 39
click at [152, 289] on div "8 - Maven 3:52" at bounding box center [103, 297] width 170 height 26
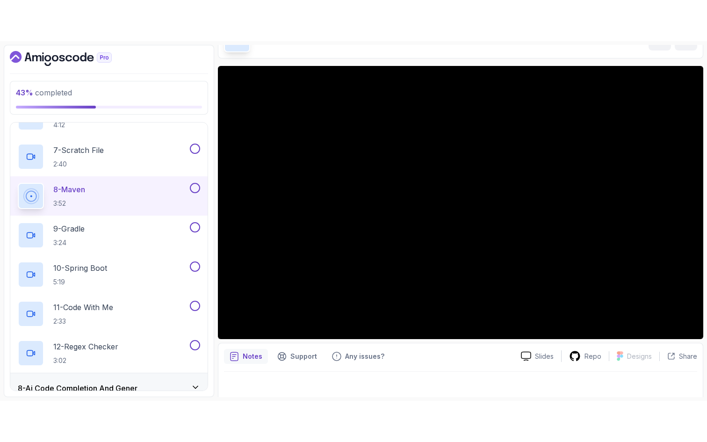
scroll to position [64, 0]
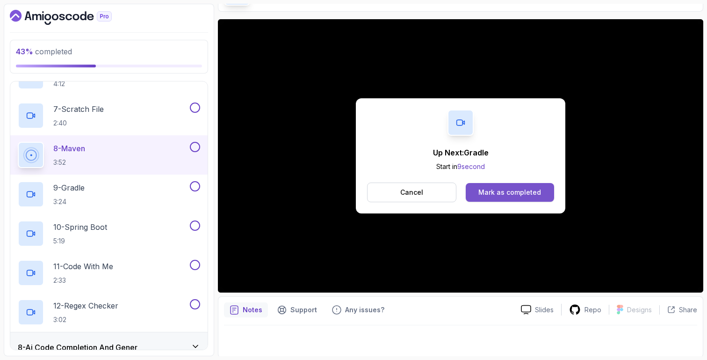
click at [489, 192] on div "Mark as completed" at bounding box center [509, 192] width 63 height 9
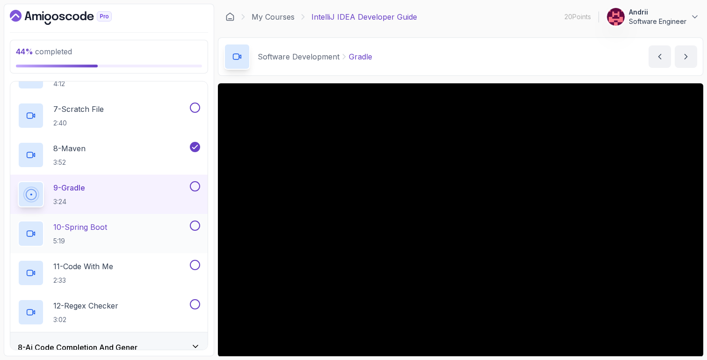
click at [161, 238] on div "10 - Spring Boot 5:19" at bounding box center [103, 233] width 170 height 26
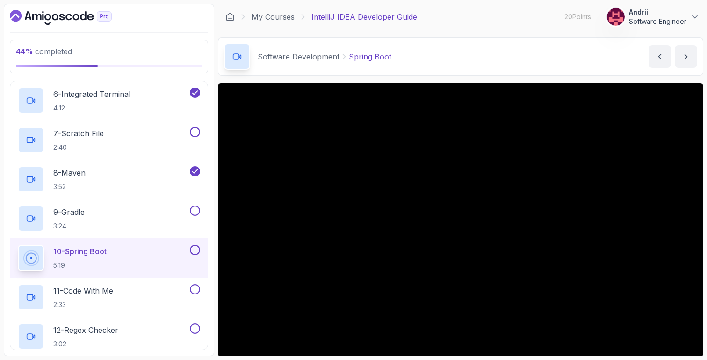
scroll to position [408, 0]
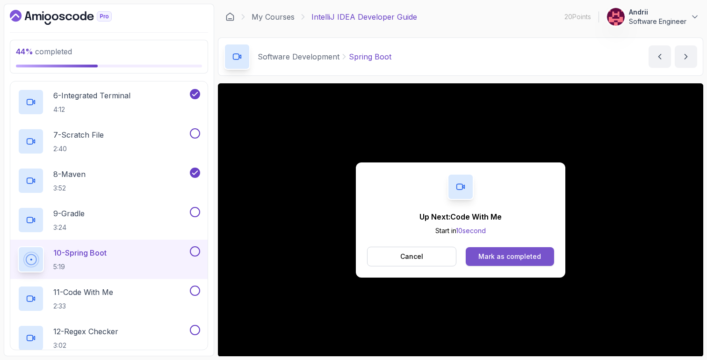
click at [510, 252] on div "Mark as completed" at bounding box center [509, 256] width 63 height 9
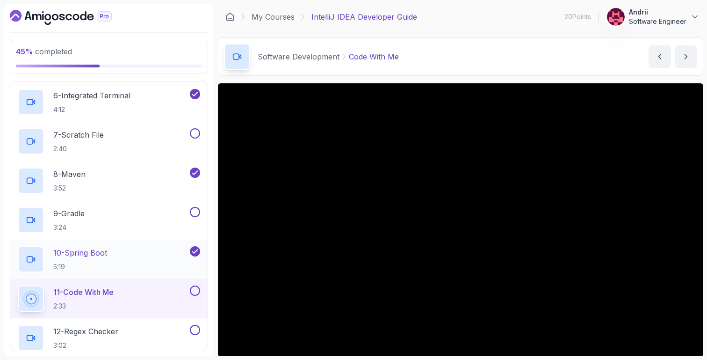
click at [152, 267] on div "10 - Spring Boot 5:19" at bounding box center [103, 259] width 170 height 26
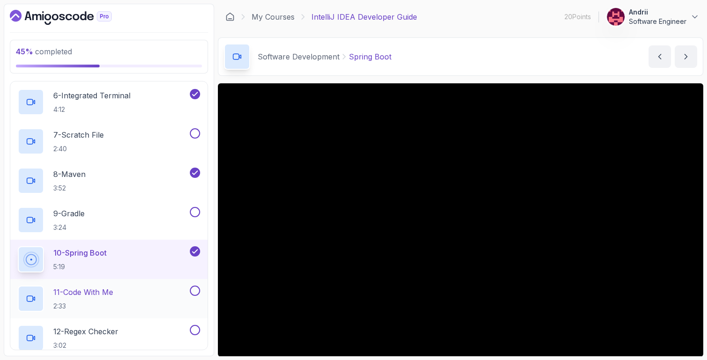
click at [163, 295] on div "11 - Code With Me 2:33" at bounding box center [103, 298] width 170 height 26
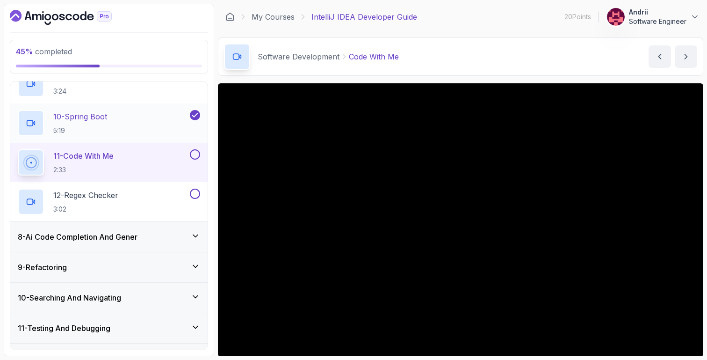
scroll to position [537, 0]
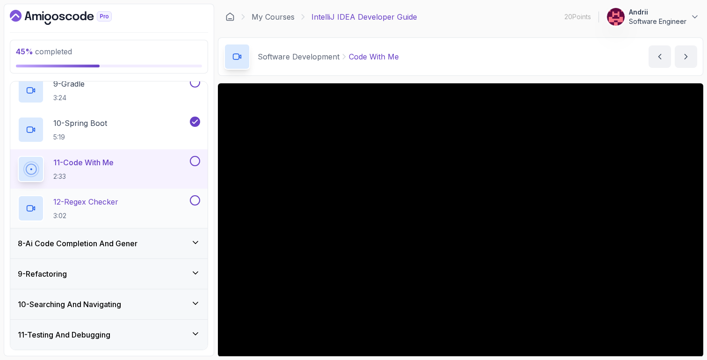
click at [142, 201] on div "12 - Regex Checker 3:02" at bounding box center [103, 208] width 170 height 26
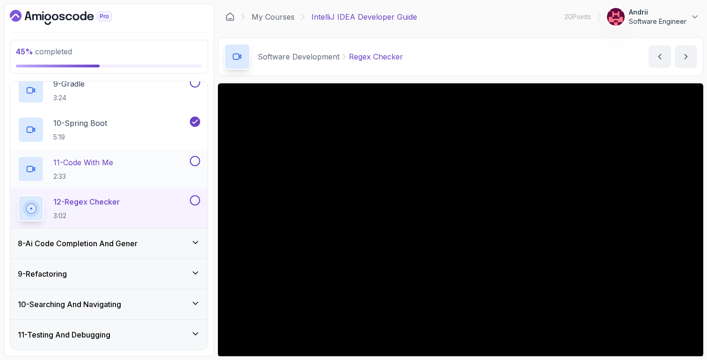
click at [163, 166] on div "11 - Code With Me 2:33" at bounding box center [103, 169] width 170 height 26
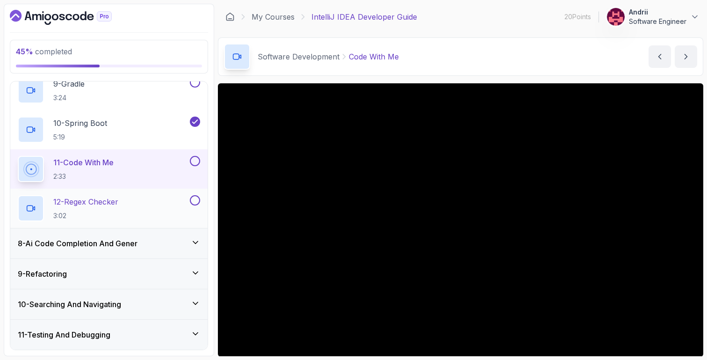
click at [103, 207] on p "12 - Regex Checker" at bounding box center [85, 201] width 65 height 11
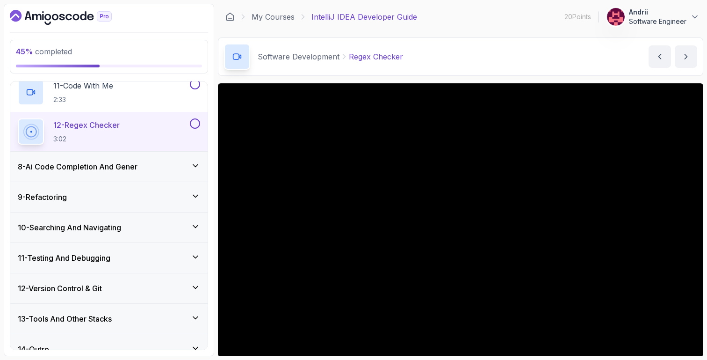
click at [175, 172] on div "8 - Ai Code Completion And Gener" at bounding box center [109, 166] width 182 height 11
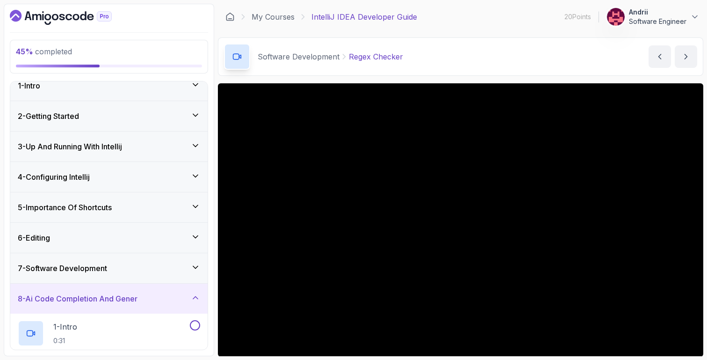
scroll to position [9, 0]
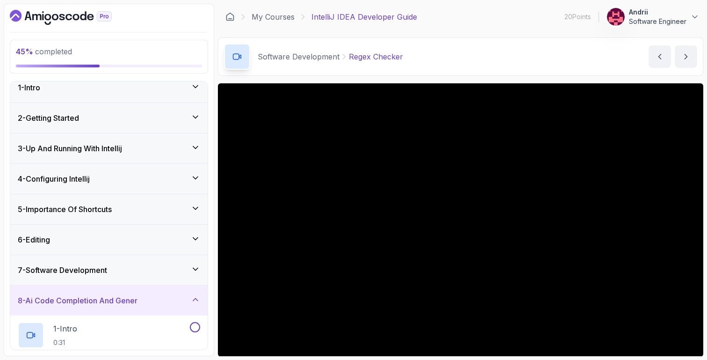
click at [158, 270] on div "7 - Software Development" at bounding box center [109, 269] width 182 height 11
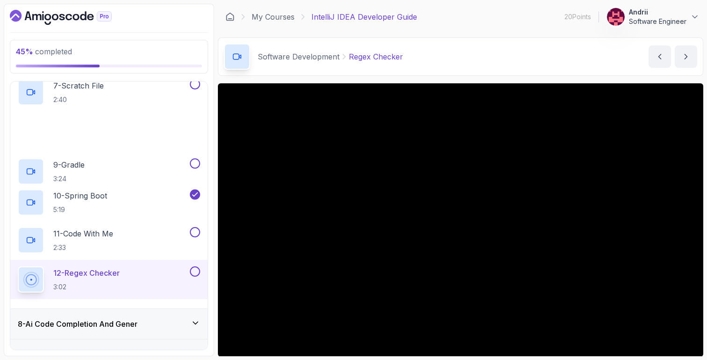
scroll to position [397, 0]
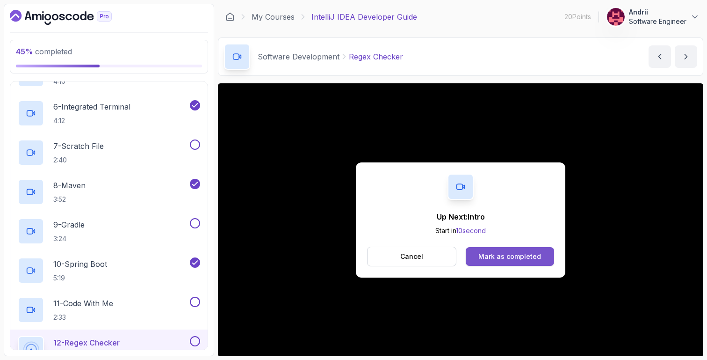
click at [518, 261] on div "Mark as completed" at bounding box center [509, 256] width 63 height 9
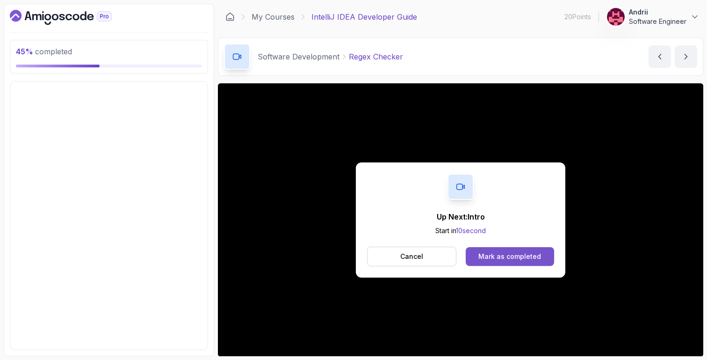
scroll to position [157, 0]
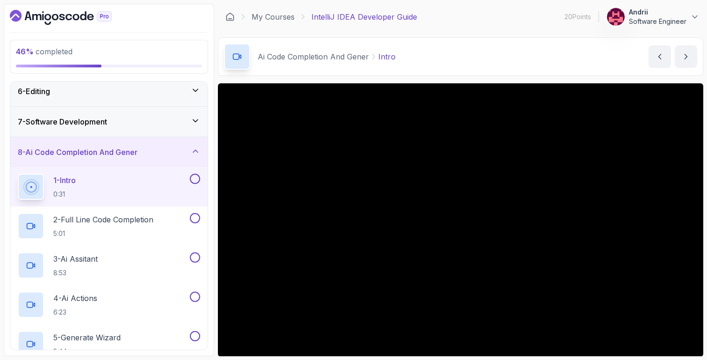
click at [111, 120] on div "7 - Software Development" at bounding box center [109, 121] width 182 height 11
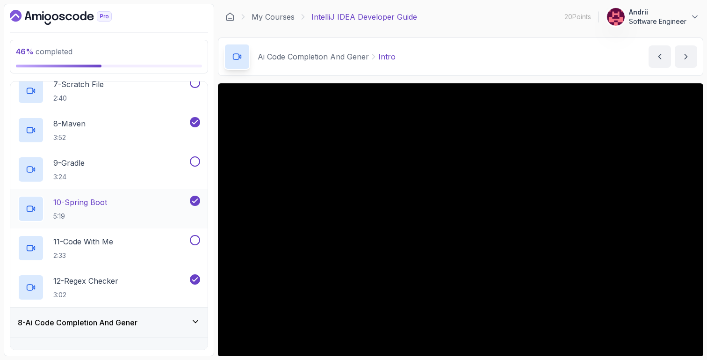
scroll to position [490, 0]
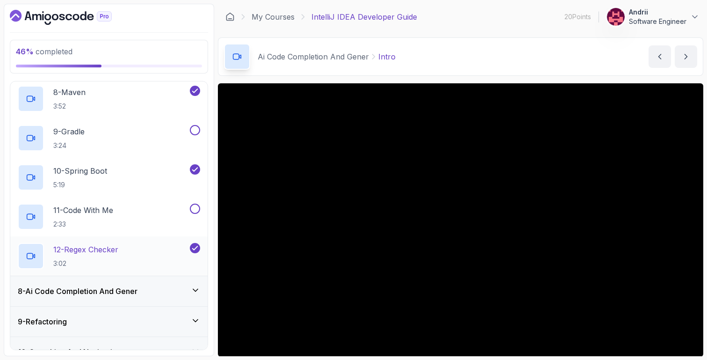
click at [131, 261] on div "12 - Regex Checker 3:02" at bounding box center [103, 256] width 170 height 26
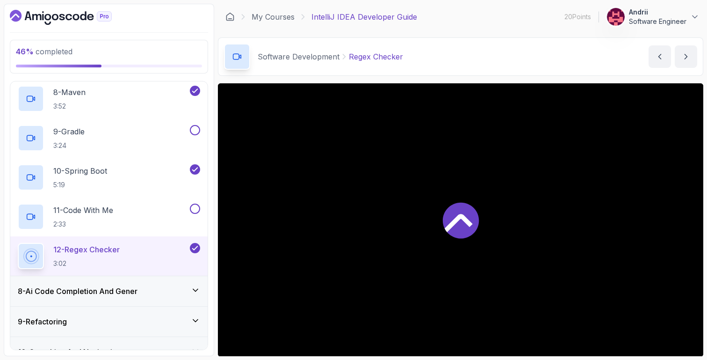
click at [143, 290] on div "8 - Ai Code Completion And Gener" at bounding box center [109, 290] width 182 height 11
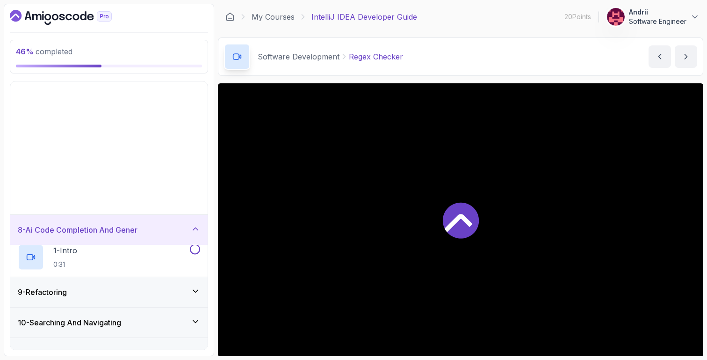
scroll to position [157, 0]
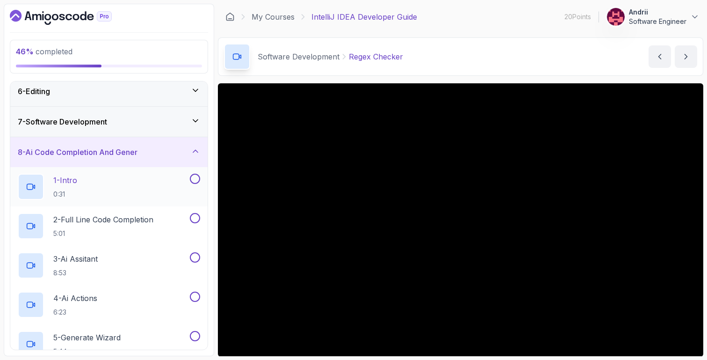
click at [108, 194] on div "1 - Intro 0:31" at bounding box center [103, 187] width 170 height 26
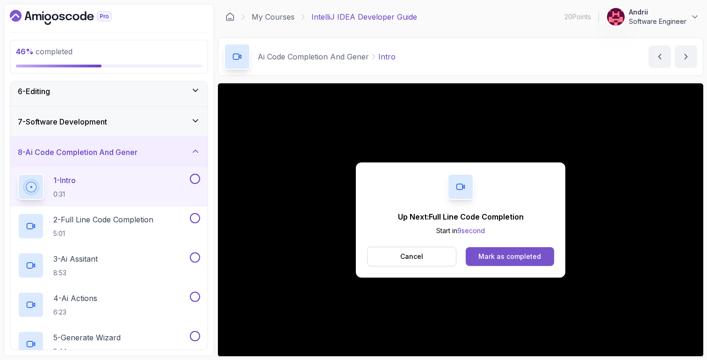
click at [500, 263] on button "Mark as completed" at bounding box center [510, 256] width 88 height 19
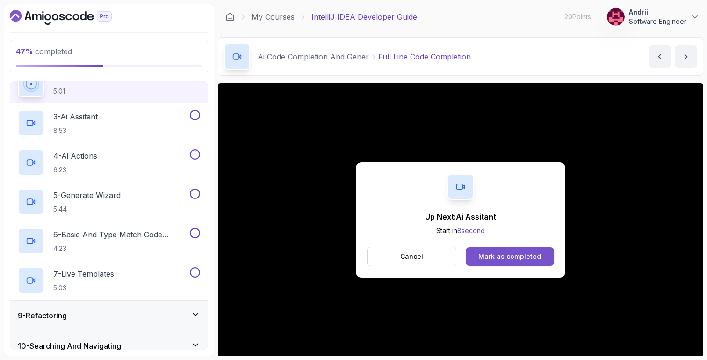
click at [492, 254] on div "Mark as completed" at bounding box center [509, 256] width 63 height 9
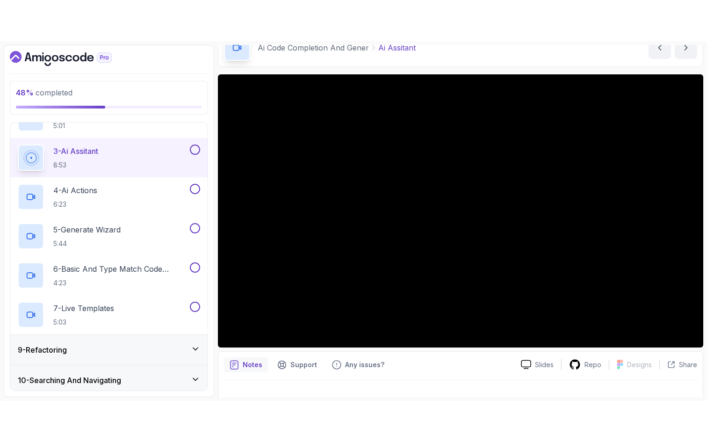
scroll to position [51, 0]
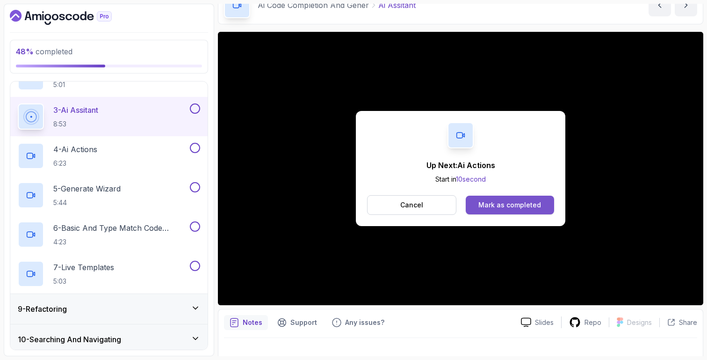
click at [499, 203] on div "Mark as completed" at bounding box center [509, 204] width 63 height 9
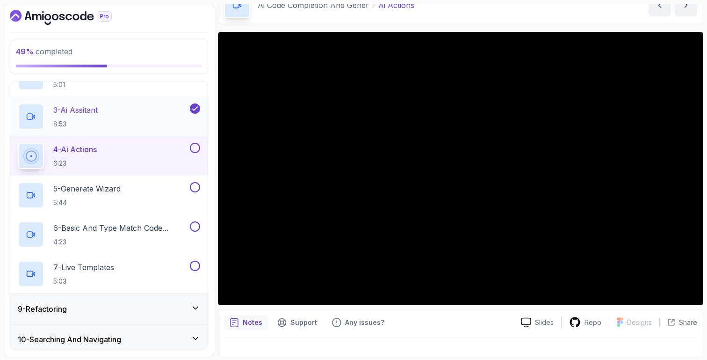
click at [91, 123] on p "8:53" at bounding box center [75, 123] width 44 height 9
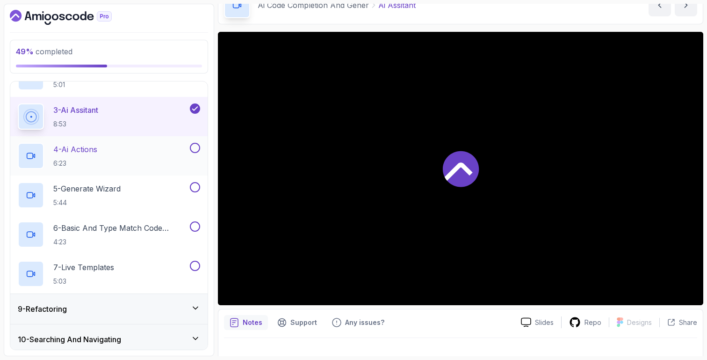
click at [97, 145] on p "4 - Ai Actions" at bounding box center [75, 149] width 44 height 11
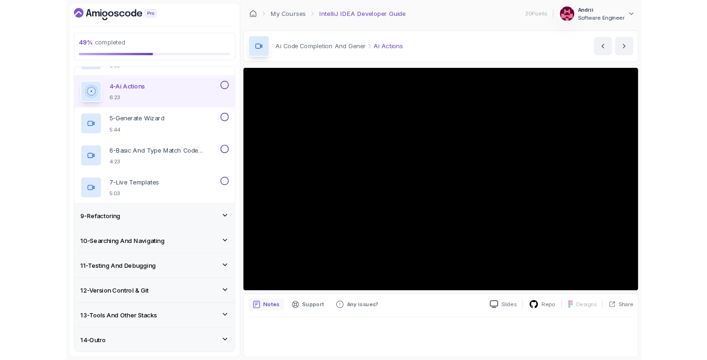
scroll to position [432, 0]
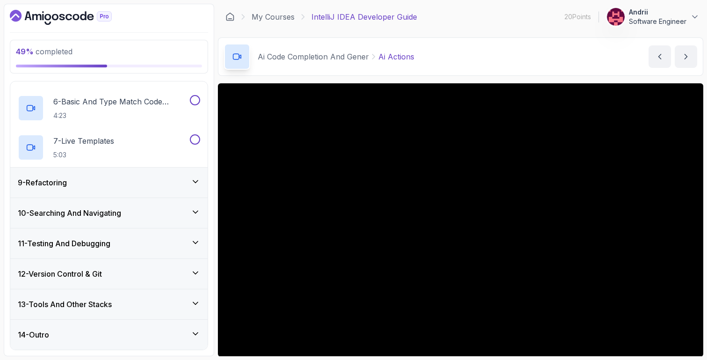
click at [384, 70] on div "Ai Code Completion And Gener Ai Actions Ai Actions by nelson" at bounding box center [460, 56] width 485 height 38
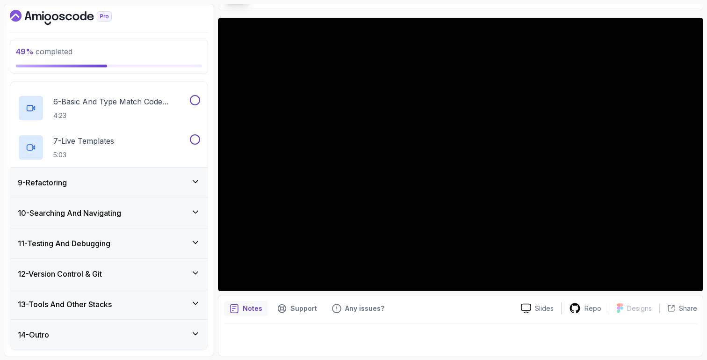
click at [168, 210] on div "10 - Searching And Navigating" at bounding box center [109, 212] width 182 height 11
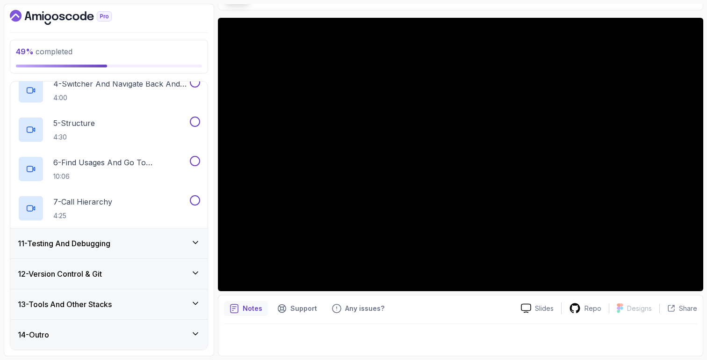
click at [160, 245] on div "11 - Testing And Debugging" at bounding box center [109, 243] width 182 height 11
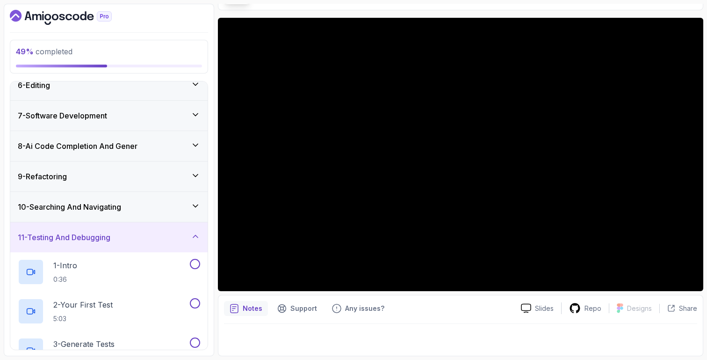
click at [160, 245] on div "11 - Testing And Debugging" at bounding box center [108, 237] width 197 height 30
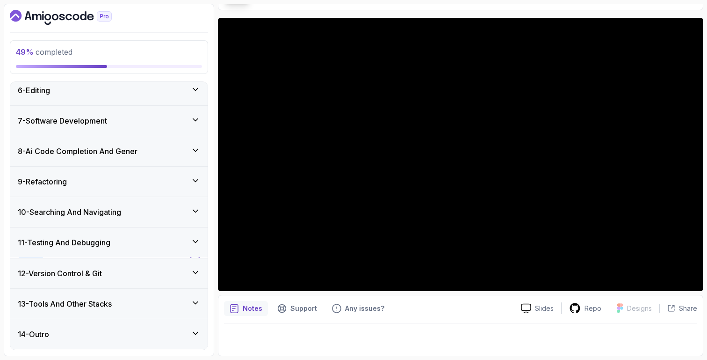
scroll to position [157, 0]
click at [174, 264] on div "12 - Version Control & Git" at bounding box center [108, 274] width 197 height 30
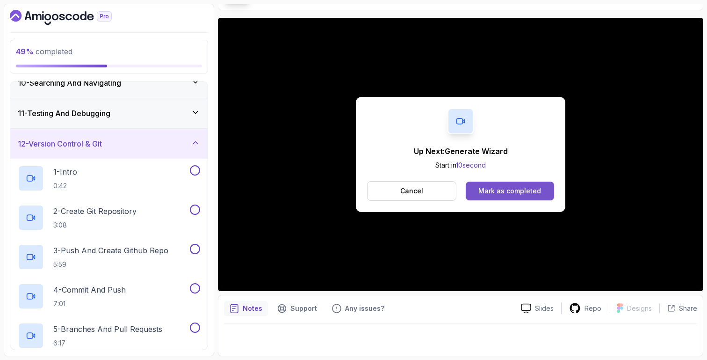
click at [543, 193] on button "Mark as completed" at bounding box center [510, 190] width 88 height 19
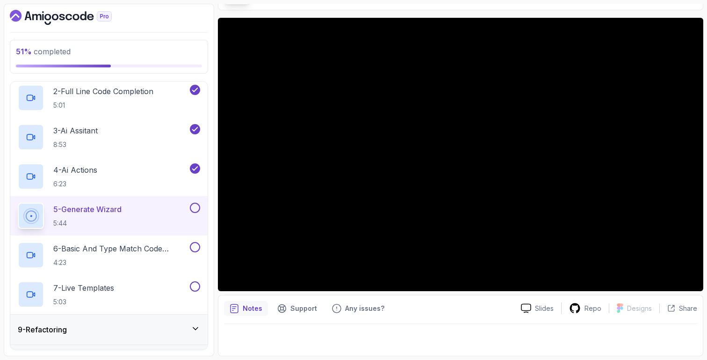
scroll to position [432, 0]
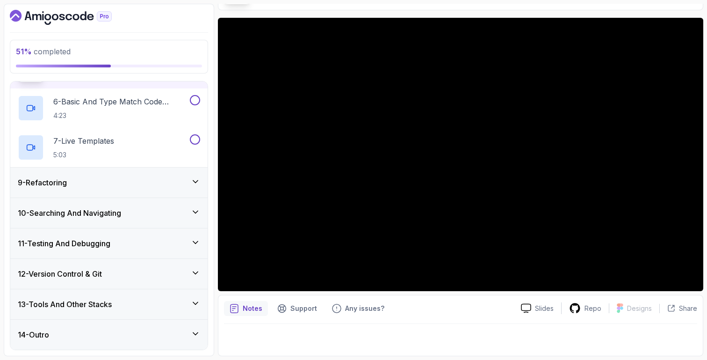
click at [140, 296] on div "13 - Tools And Other Stacks" at bounding box center [108, 304] width 197 height 30
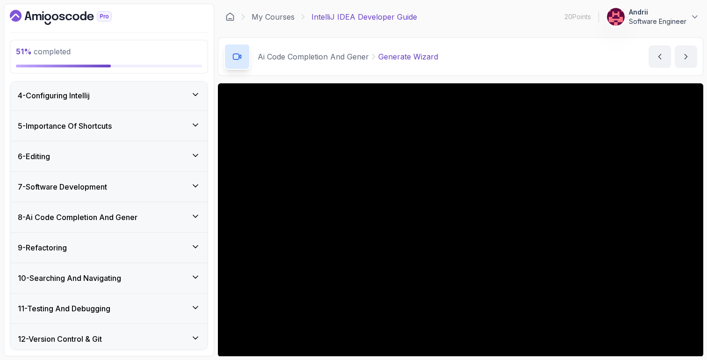
scroll to position [94, 0]
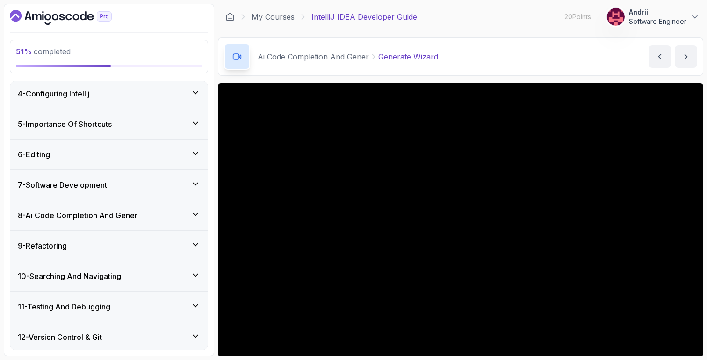
click at [138, 211] on h3 "8 - Ai Code Completion And Gener" at bounding box center [78, 215] width 120 height 11
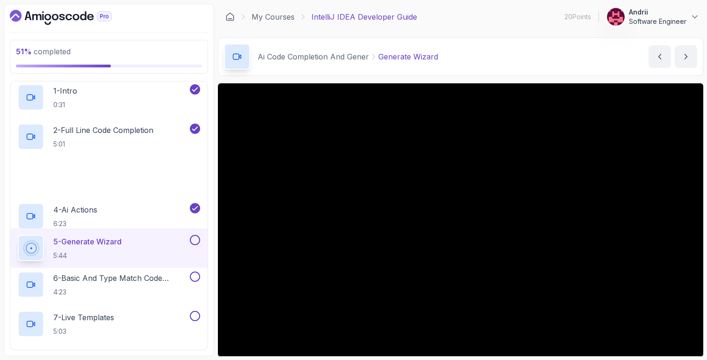
scroll to position [267, 0]
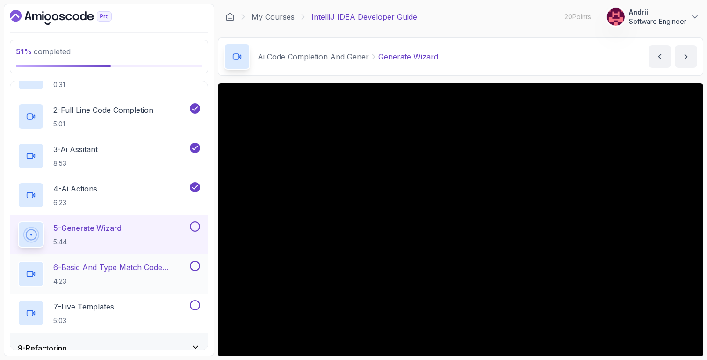
click at [141, 282] on p "4:23" at bounding box center [120, 280] width 135 height 9
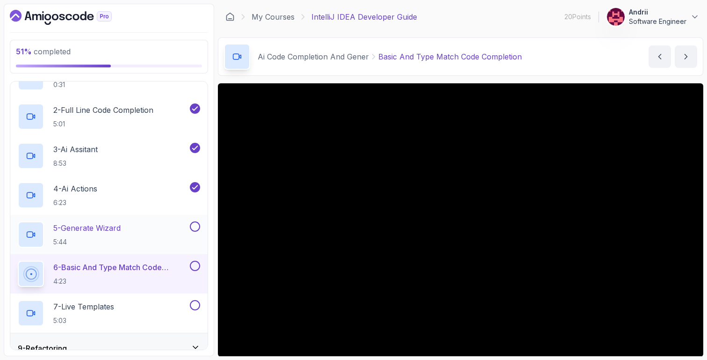
click at [161, 247] on div "5 - Generate Wizard 5:44" at bounding box center [108, 234] width 197 height 39
click at [150, 245] on div "5 - Generate Wizard 5:44" at bounding box center [103, 234] width 170 height 26
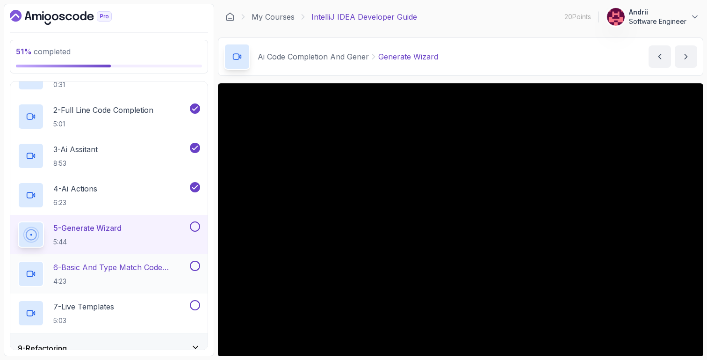
click at [151, 267] on p "6 - Basic And Type Match Code Completion" at bounding box center [120, 266] width 135 height 11
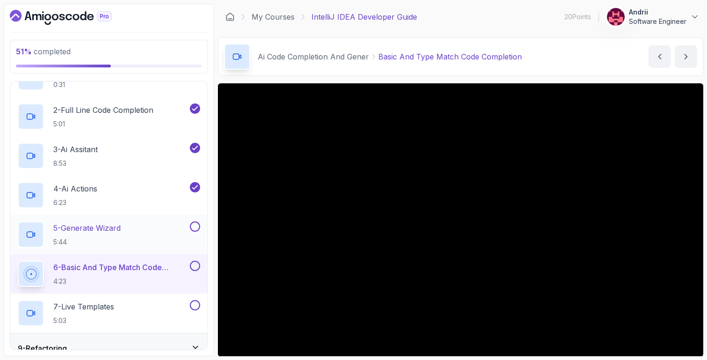
click at [182, 224] on div "5 - Generate Wizard 5:44" at bounding box center [103, 234] width 170 height 26
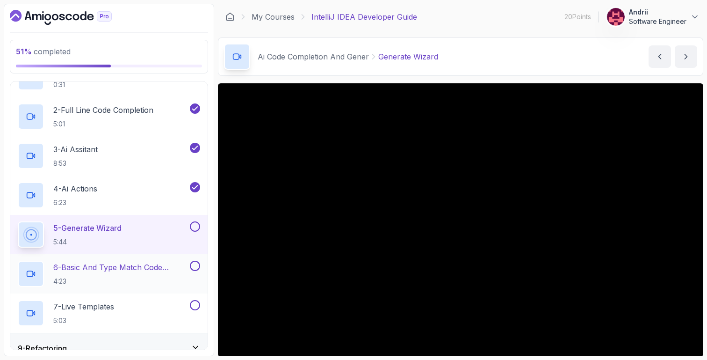
click at [176, 261] on div "6 - Basic And Type Match Code Completion 4:23" at bounding box center [103, 274] width 170 height 26
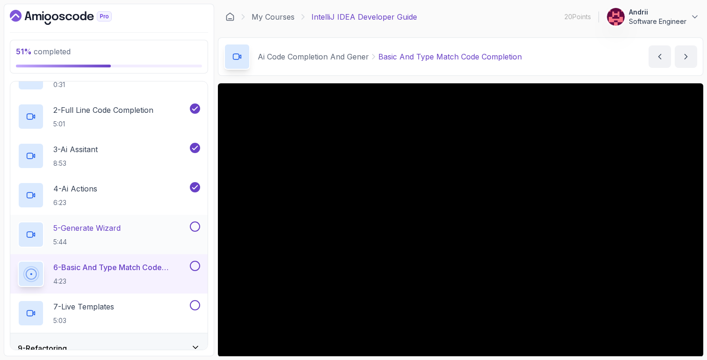
click at [175, 247] on div "5 - Generate Wizard 5:44" at bounding box center [108, 234] width 197 height 39
click at [104, 227] on p "5 - Generate Wizard" at bounding box center [86, 227] width 67 height 11
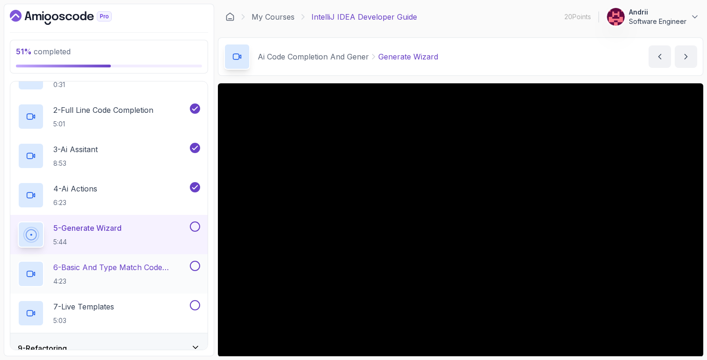
click at [100, 264] on p "6 - Basic And Type Match Code Completion" at bounding box center [120, 266] width 135 height 11
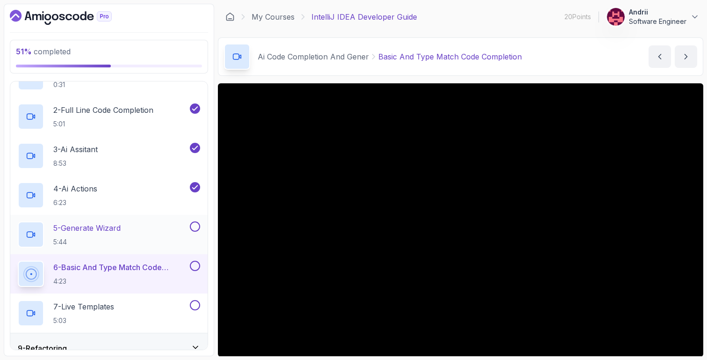
click at [103, 234] on h2 "5 - Generate Wizard 5:44" at bounding box center [86, 234] width 67 height 24
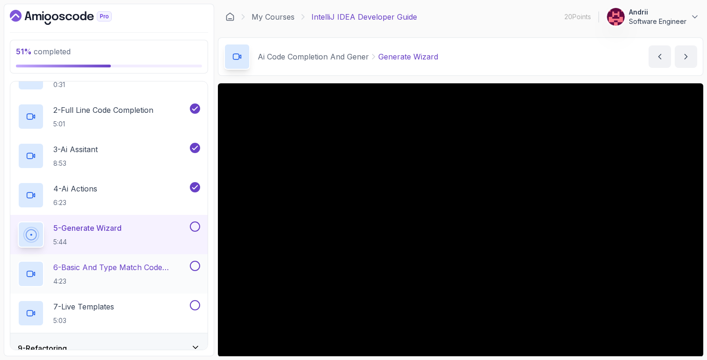
click at [123, 289] on div "6 - Basic And Type Match Code Completion 4:23" at bounding box center [108, 273] width 197 height 39
click at [159, 262] on p "6 - Basic And Type Match Code Completion" at bounding box center [120, 266] width 135 height 11
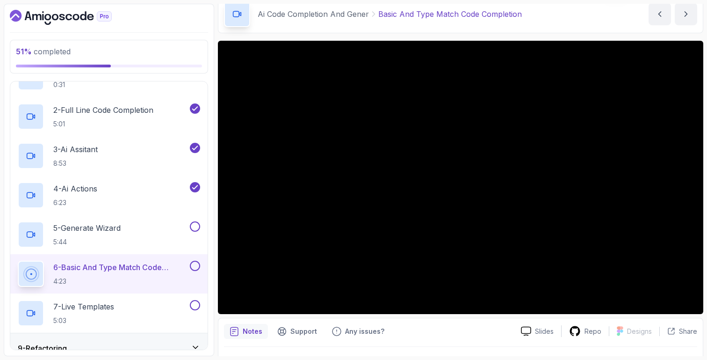
scroll to position [48, 0]
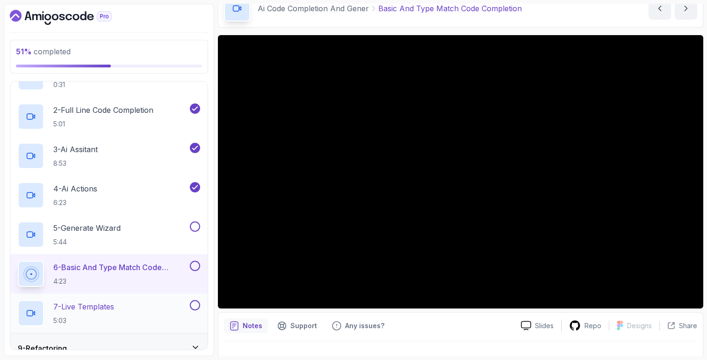
click at [159, 328] on div "7 - Live Templates 5:03" at bounding box center [108, 312] width 197 height 39
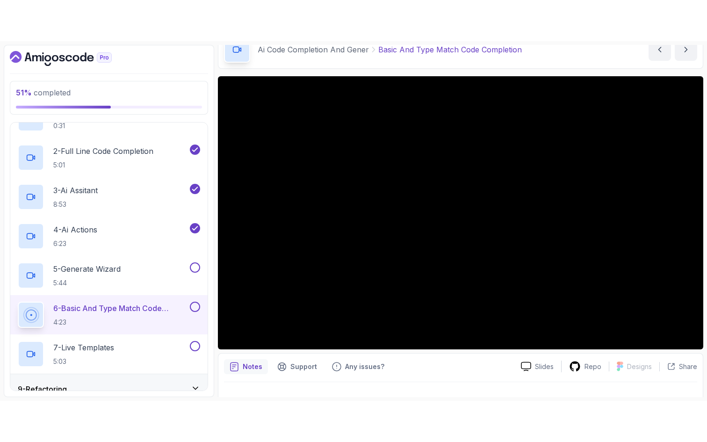
scroll to position [432, 0]
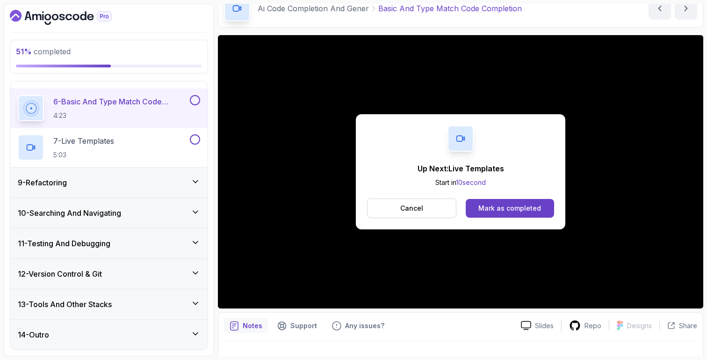
click at [520, 198] on div "Cancel Mark as completed" at bounding box center [460, 208] width 187 height 20
click at [513, 205] on div "Mark as completed" at bounding box center [509, 207] width 63 height 9
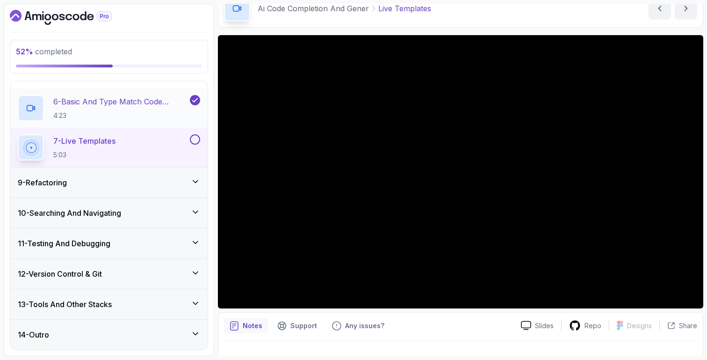
click at [154, 100] on p "6 - Basic And Type Match Code Completion" at bounding box center [120, 101] width 135 height 11
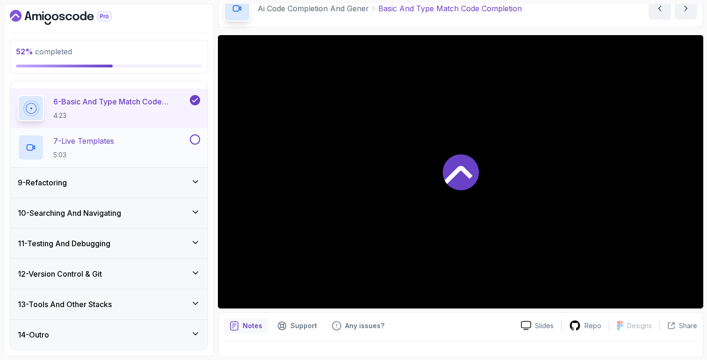
click at [154, 130] on div "7 - Live Templates 5:03" at bounding box center [108, 147] width 197 height 39
click at [121, 143] on div "7 - Live Templates 5:03" at bounding box center [103, 147] width 170 height 26
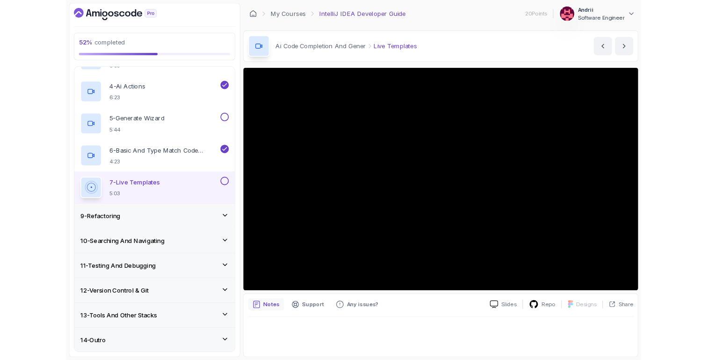
scroll to position [432, 0]
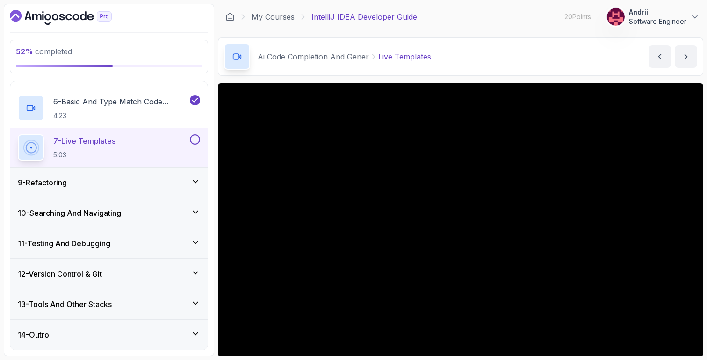
click at [186, 183] on div "9 - Refactoring" at bounding box center [109, 182] width 182 height 11
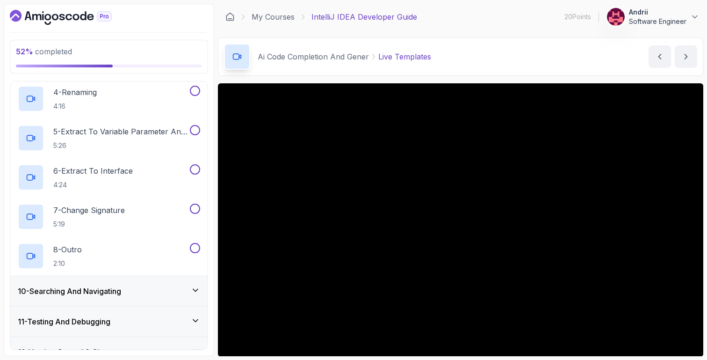
scroll to position [398, 0]
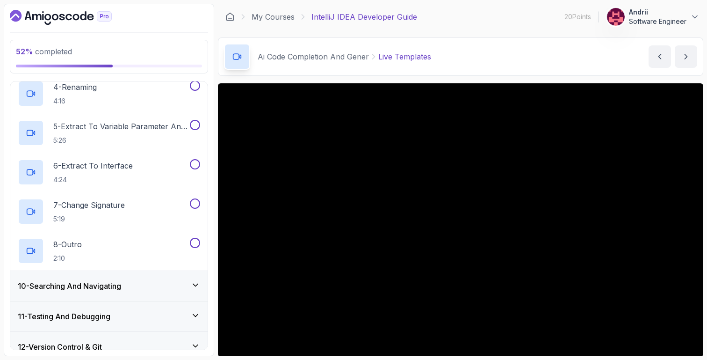
click at [121, 283] on h3 "10 - Searching And Navigating" at bounding box center [69, 285] width 103 height 11
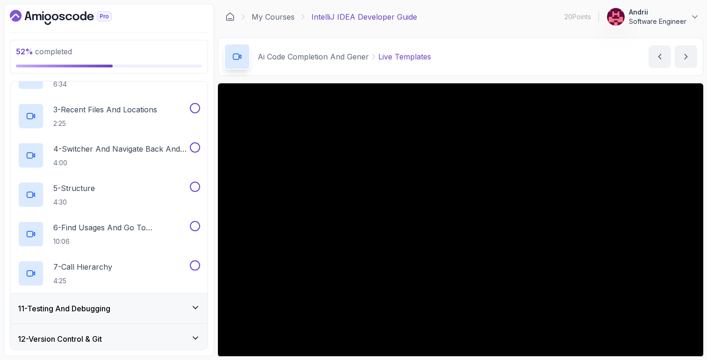
scroll to position [368, 0]
click at [124, 297] on div "11 - Testing And Debugging" at bounding box center [108, 308] width 197 height 30
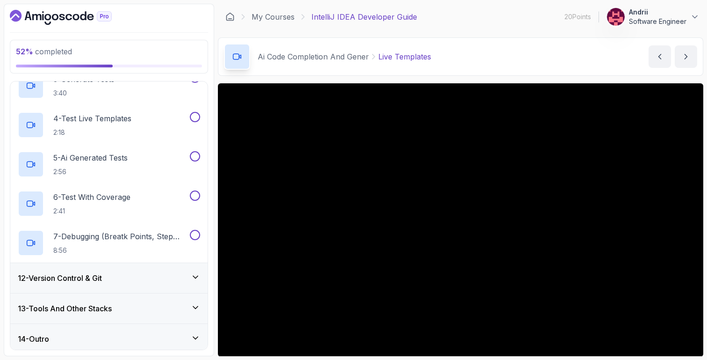
scroll to position [432, 0]
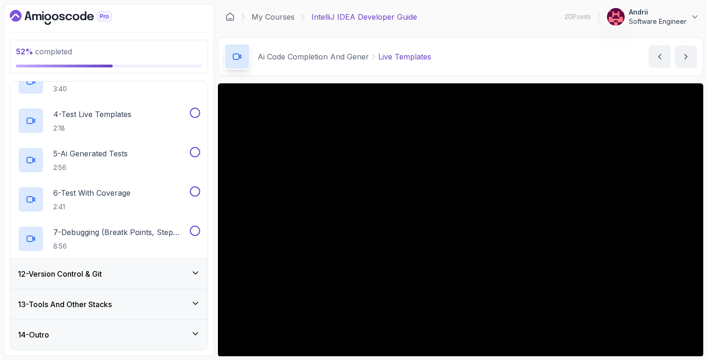
click at [136, 276] on div "12 - Version Control & Git" at bounding box center [109, 273] width 182 height 11
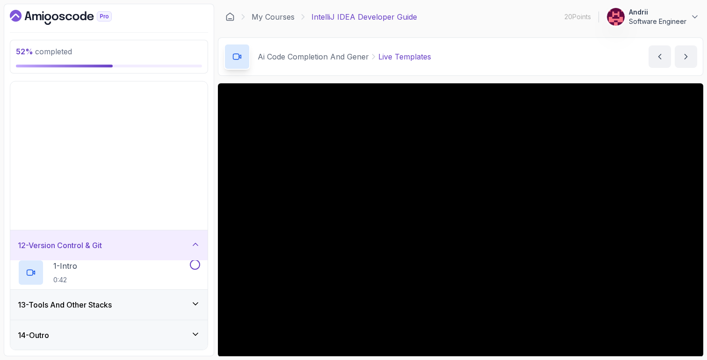
scroll to position [157, 0]
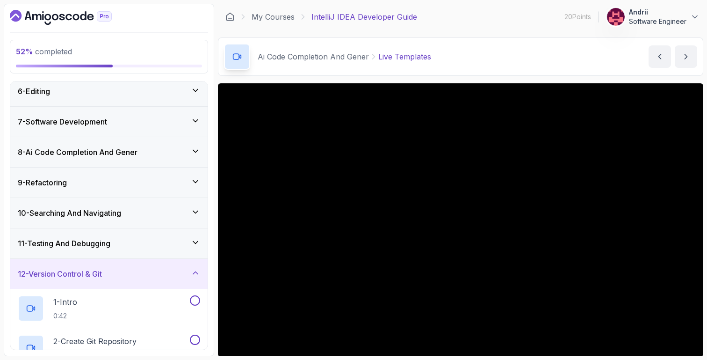
click at [139, 244] on div "11 - Testing And Debugging" at bounding box center [109, 243] width 182 height 11
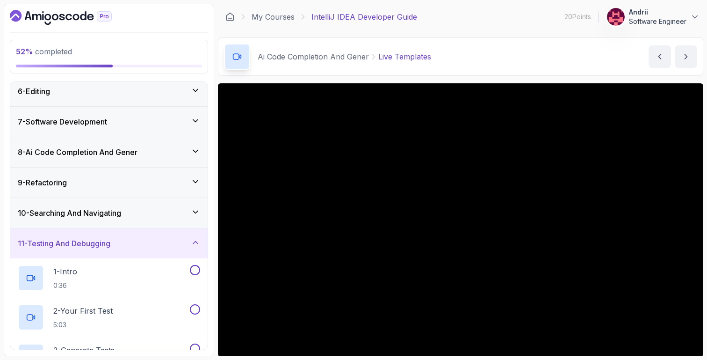
click at [136, 252] on div "11 - Testing And Debugging" at bounding box center [108, 243] width 197 height 30
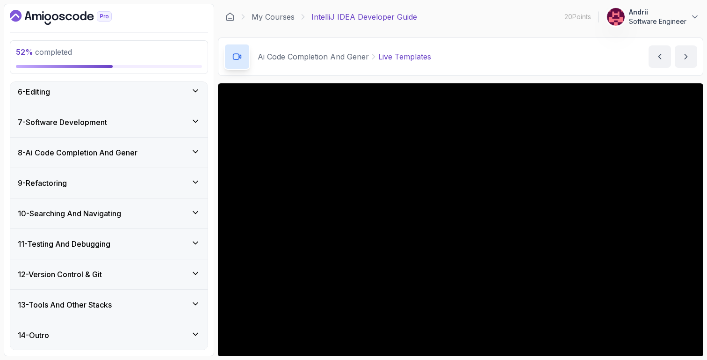
click at [131, 296] on div "13 - Tools And Other Stacks" at bounding box center [108, 305] width 197 height 30
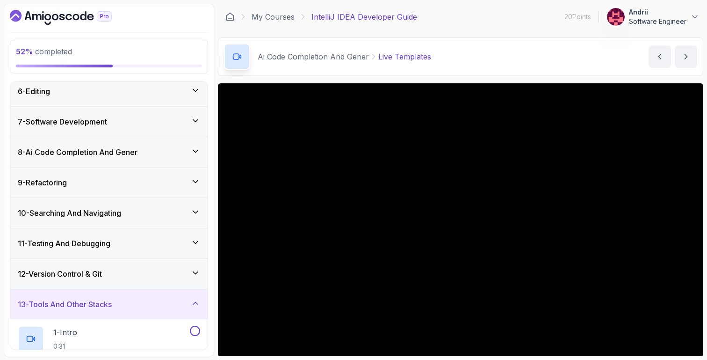
click at [133, 284] on div "12 - Version Control & Git" at bounding box center [108, 274] width 197 height 30
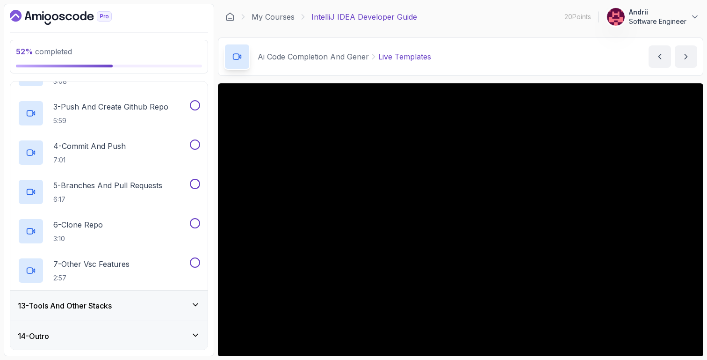
scroll to position [431, 0]
click at [130, 302] on div "13 - Tools And Other Stacks" at bounding box center [109, 304] width 182 height 11
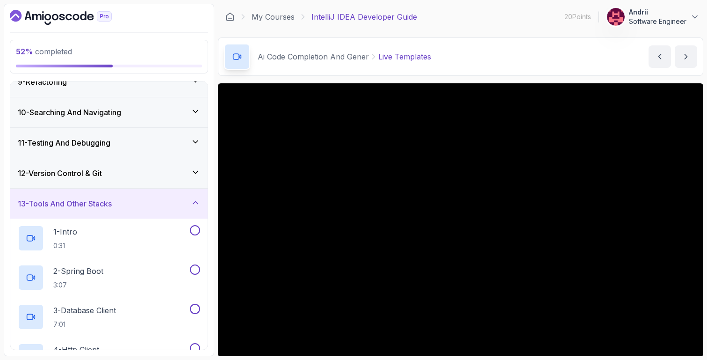
scroll to position [229, 0]
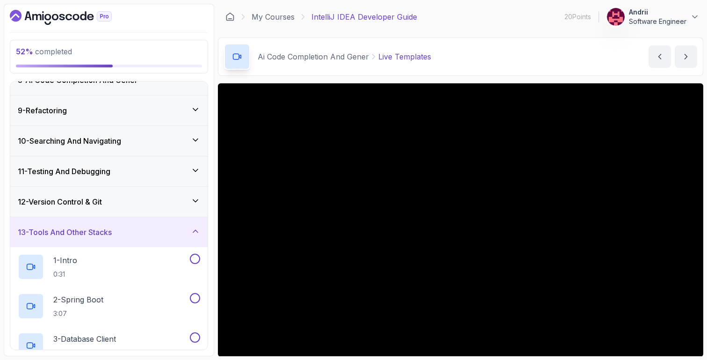
click at [128, 263] on div "1 - Intro 0:31" at bounding box center [103, 266] width 170 height 26
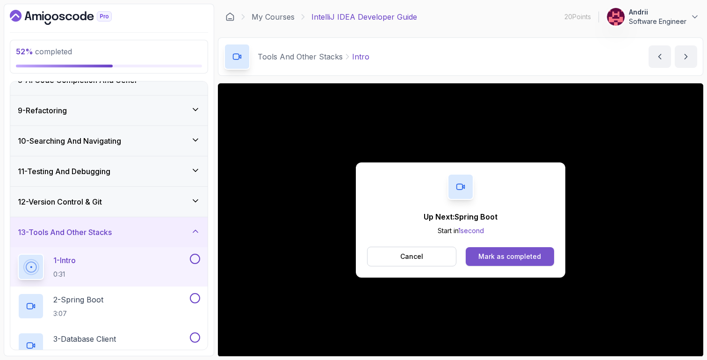
click at [538, 250] on button "Mark as completed" at bounding box center [510, 256] width 88 height 19
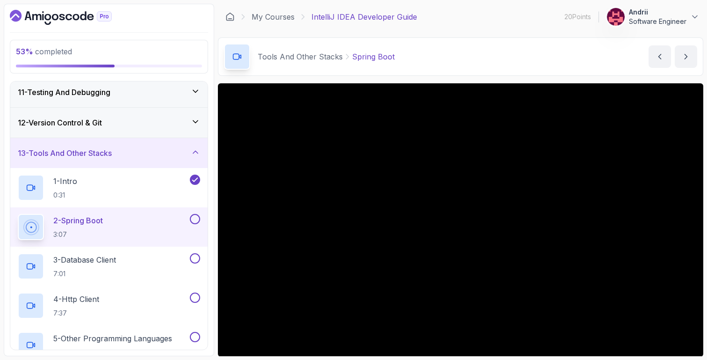
scroll to position [311, 0]
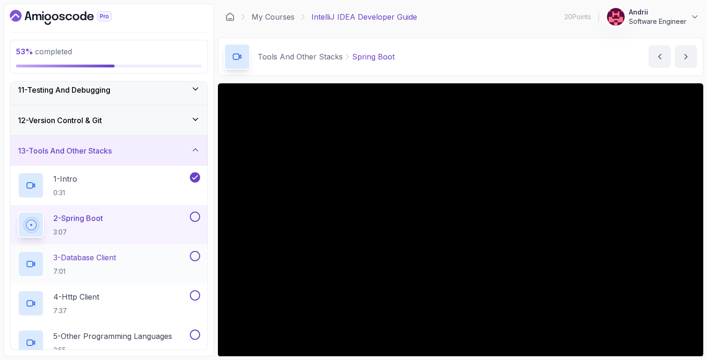
click at [150, 275] on div "3 - Database Client 7:01" at bounding box center [103, 264] width 170 height 26
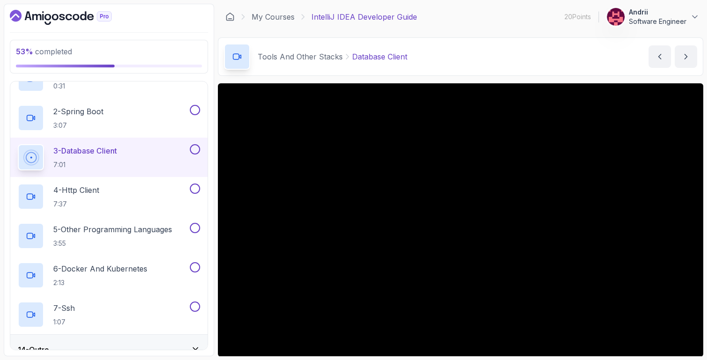
scroll to position [432, 0]
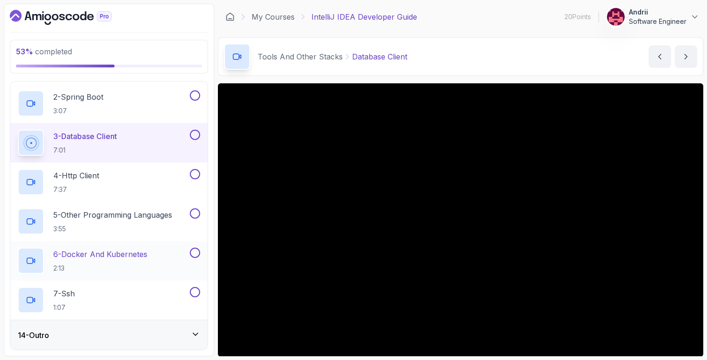
click at [121, 259] on p "6 - Docker And Kubernetes" at bounding box center [100, 253] width 94 height 11
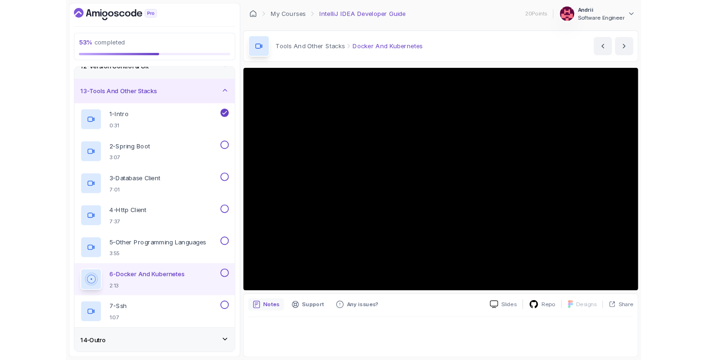
scroll to position [432, 0]
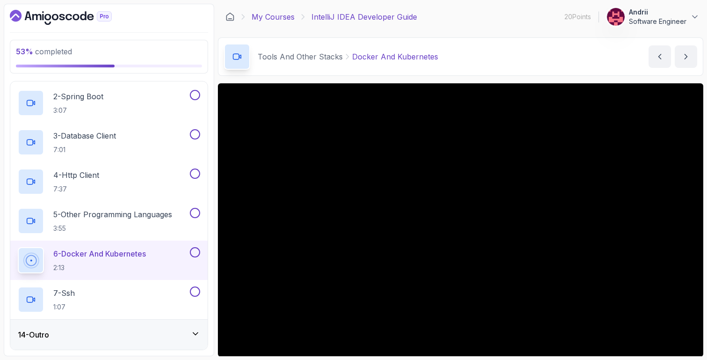
click at [271, 16] on link "My Courses" at bounding box center [273, 16] width 43 height 11
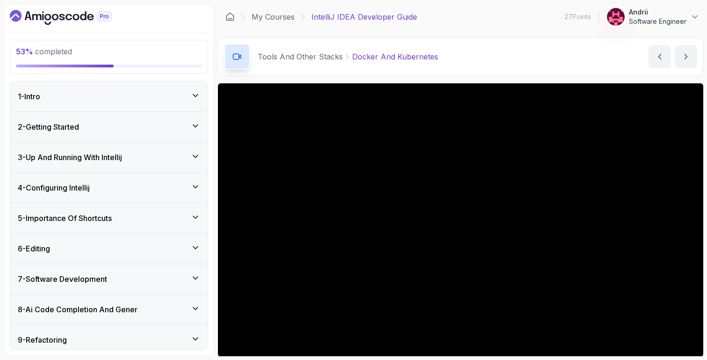
scroll to position [432, 0]
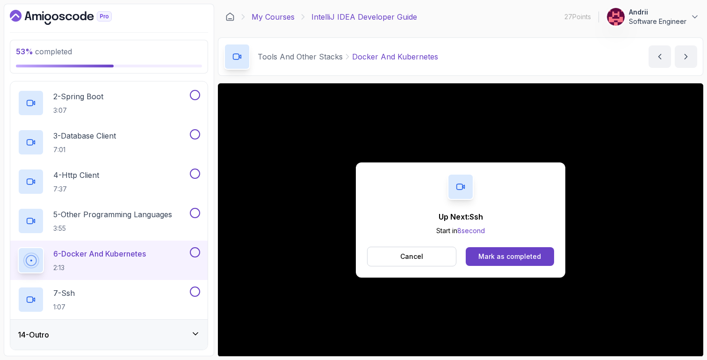
click at [282, 19] on link "My Courses" at bounding box center [273, 16] width 43 height 11
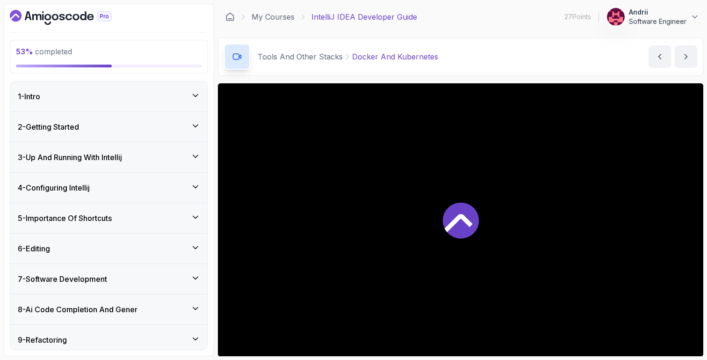
scroll to position [432, 0]
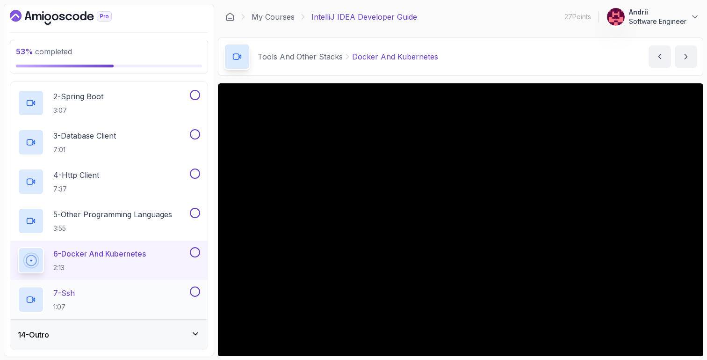
click at [120, 292] on div "7 - Ssh 1:07" at bounding box center [103, 299] width 170 height 26
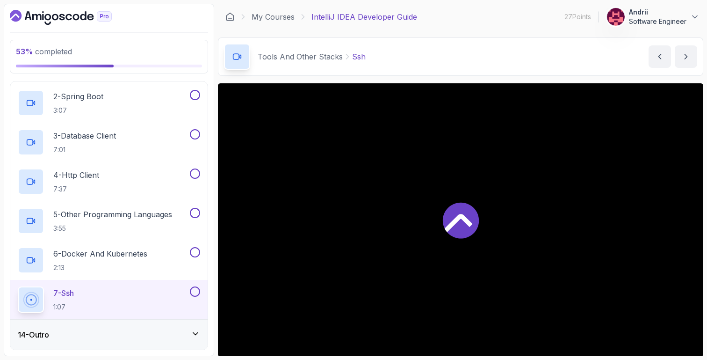
click at [120, 326] on div "14 - Outro" at bounding box center [108, 334] width 197 height 30
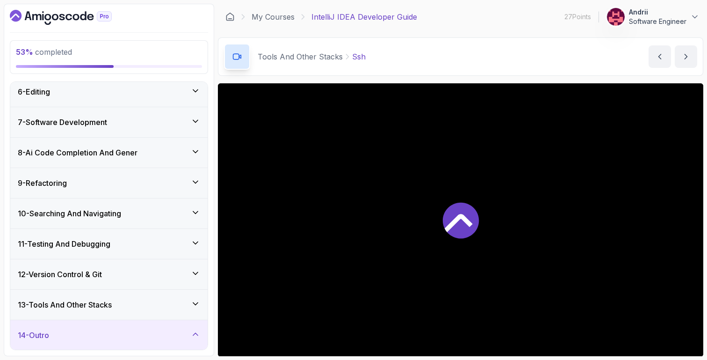
scroll to position [275, 0]
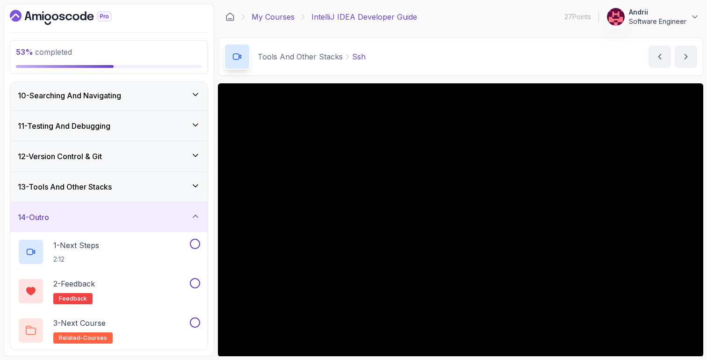
click at [263, 18] on link "My Courses" at bounding box center [273, 16] width 43 height 11
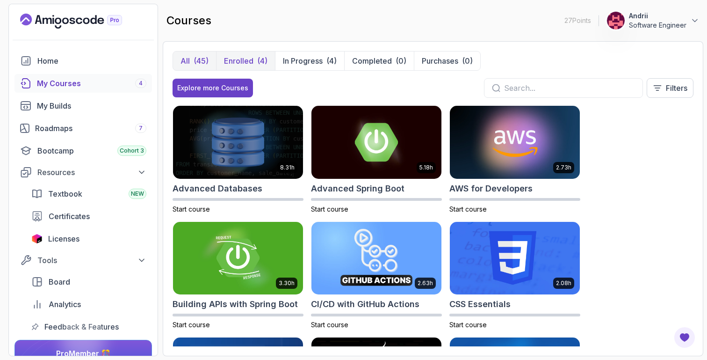
click at [267, 57] on button "Enrolled (4)" at bounding box center [245, 60] width 59 height 19
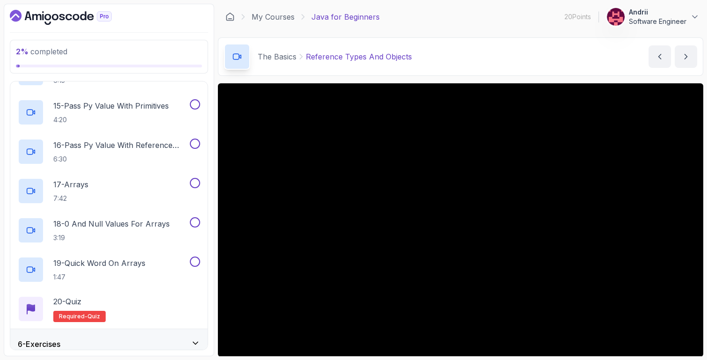
scroll to position [730, 0]
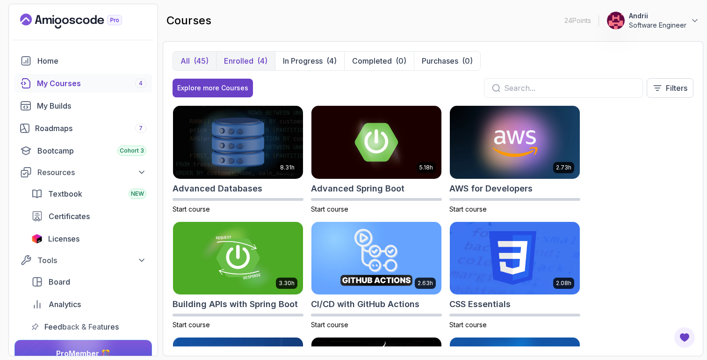
click at [244, 65] on p "Enrolled" at bounding box center [238, 60] width 29 height 11
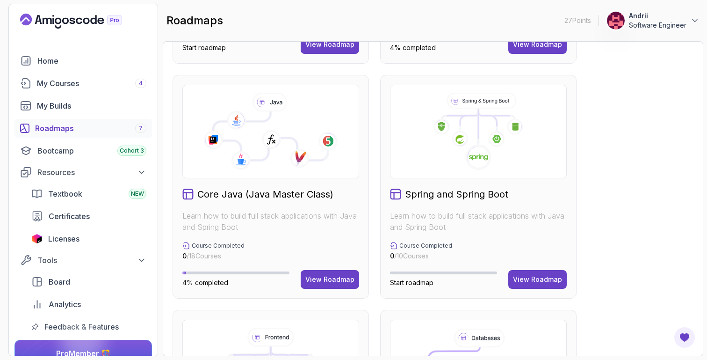
scroll to position [233, 0]
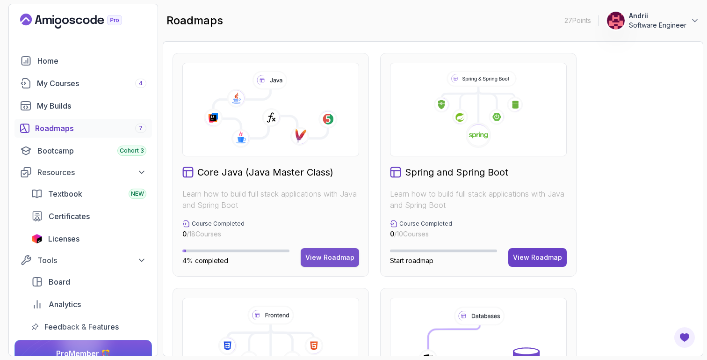
click at [330, 253] on div "View Roadmap" at bounding box center [329, 257] width 49 height 9
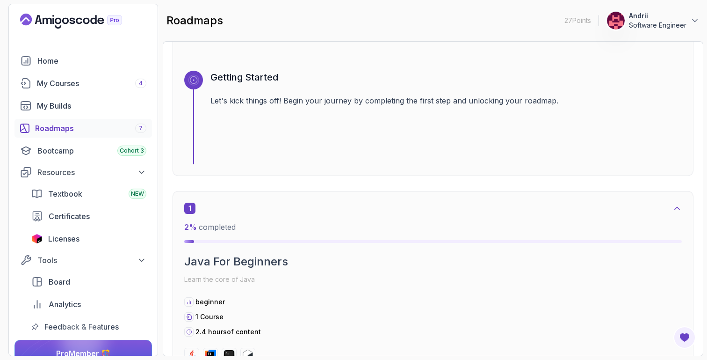
click at [338, 143] on div "Getting Started Let's kick things off! Begin your journey by completing the fir…" at bounding box center [445, 118] width 471 height 94
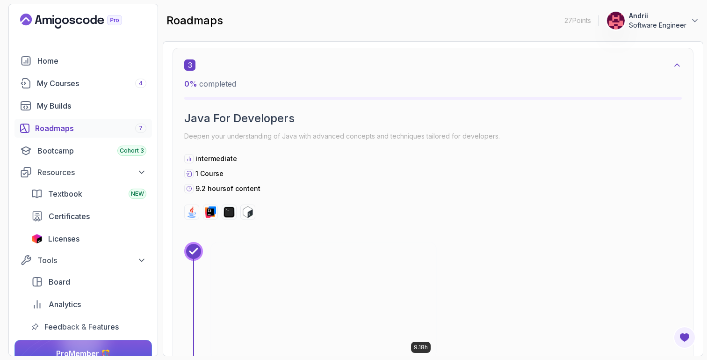
scroll to position [999, 0]
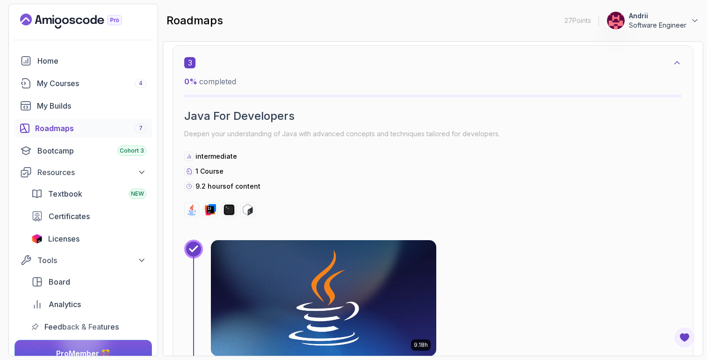
click at [292, 266] on img at bounding box center [323, 298] width 237 height 122
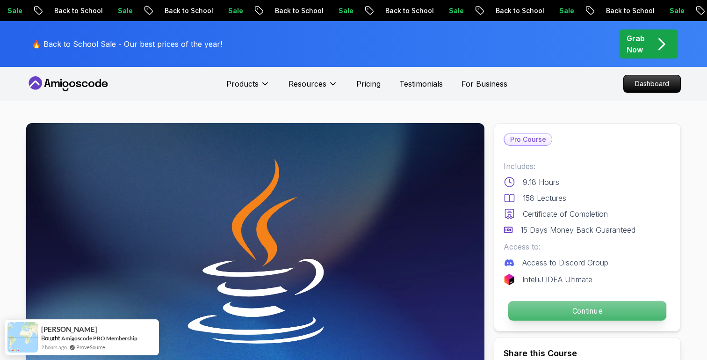
click at [613, 304] on p "Continue" at bounding box center [587, 311] width 158 height 20
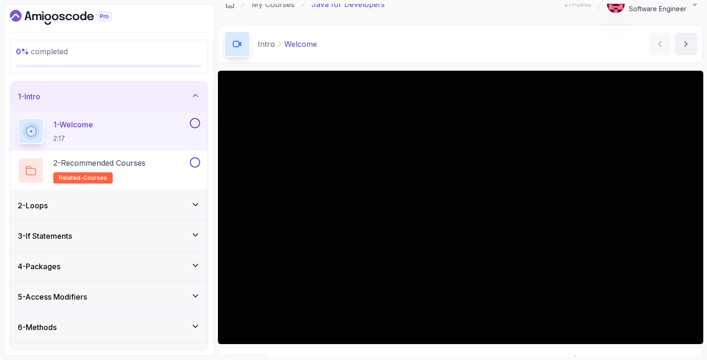
scroll to position [24, 0]
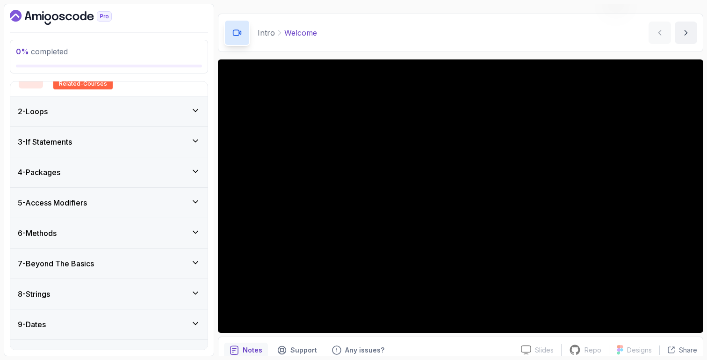
click at [126, 173] on div "4 - Packages" at bounding box center [109, 172] width 182 height 11
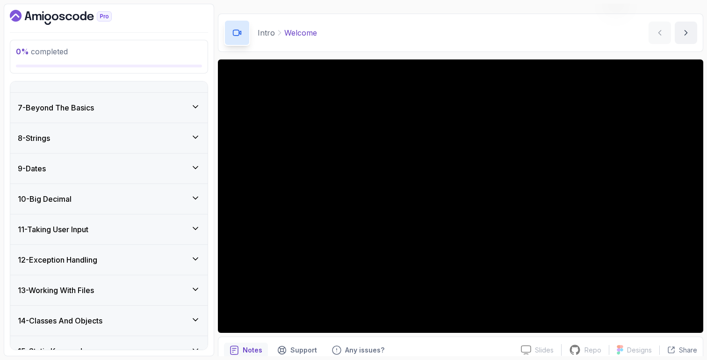
click at [129, 135] on div "8 - Strings" at bounding box center [109, 137] width 182 height 11
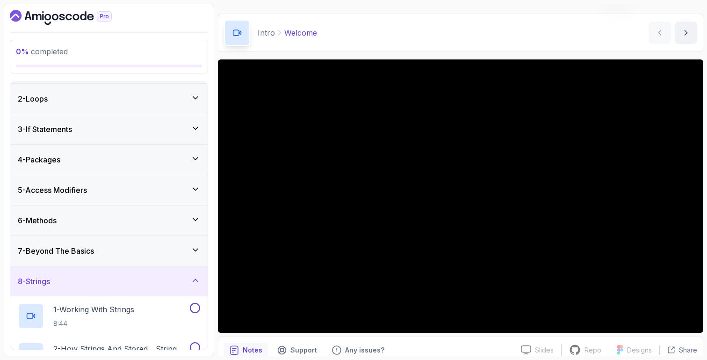
scroll to position [0, 0]
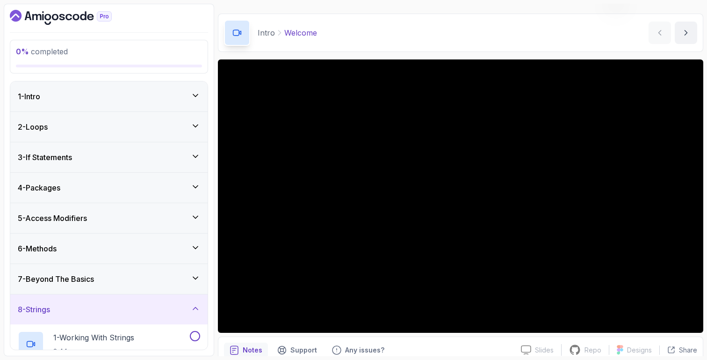
click at [113, 217] on div "5 - Access Modifiers" at bounding box center [109, 217] width 182 height 11
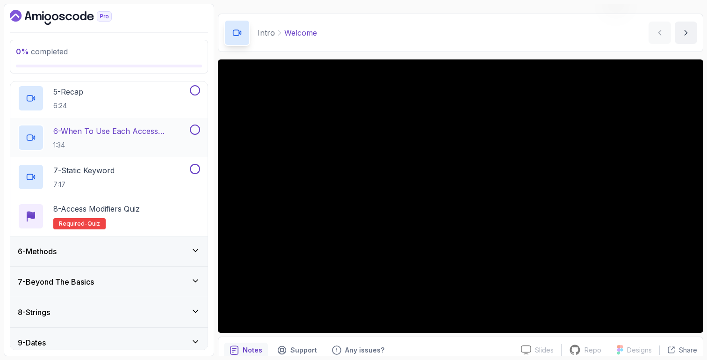
scroll to position [321, 0]
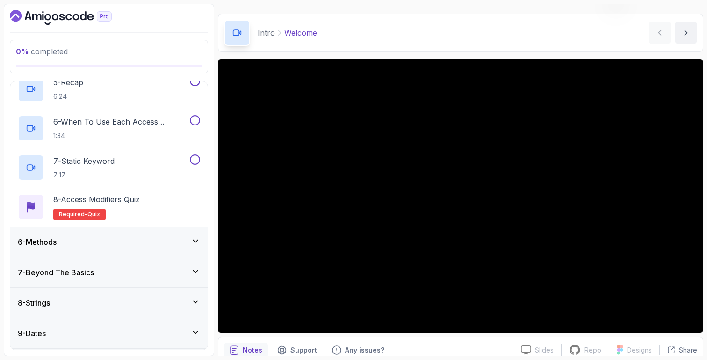
click at [113, 233] on div "6 - Methods" at bounding box center [108, 242] width 197 height 30
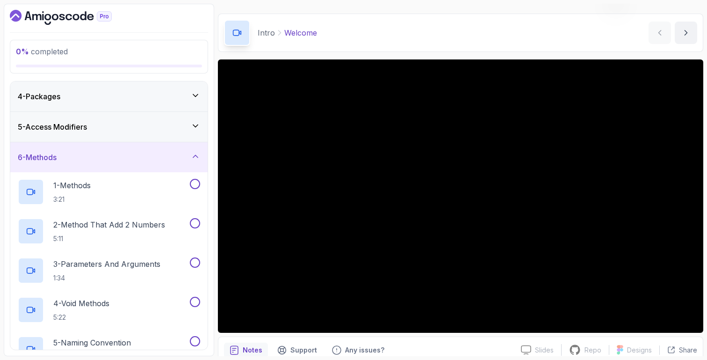
scroll to position [0, 0]
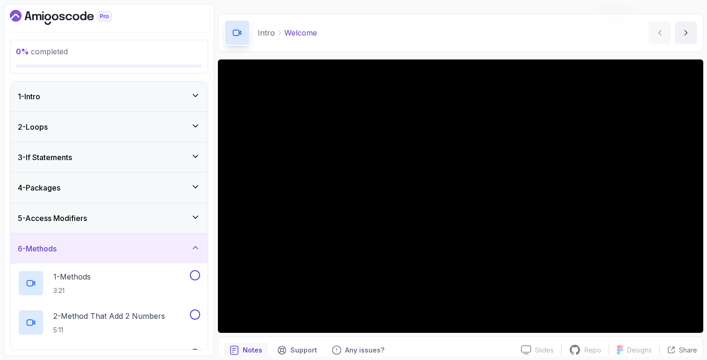
click at [176, 102] on div "1 - Intro" at bounding box center [108, 96] width 197 height 30
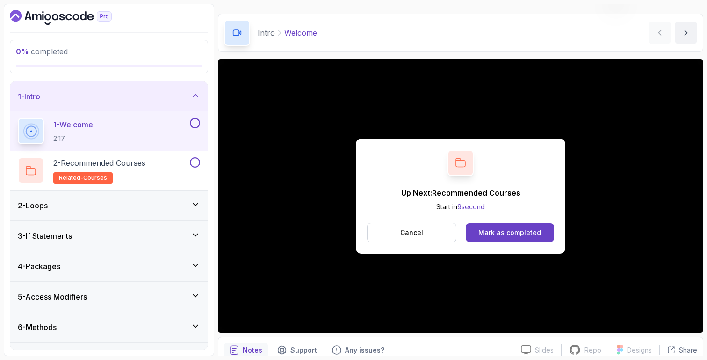
click at [113, 214] on div "2 - Loops" at bounding box center [108, 205] width 197 height 30
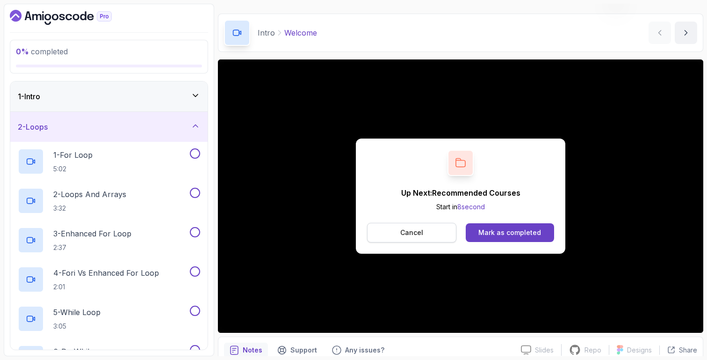
click at [436, 230] on button "Cancel" at bounding box center [411, 233] width 89 height 20
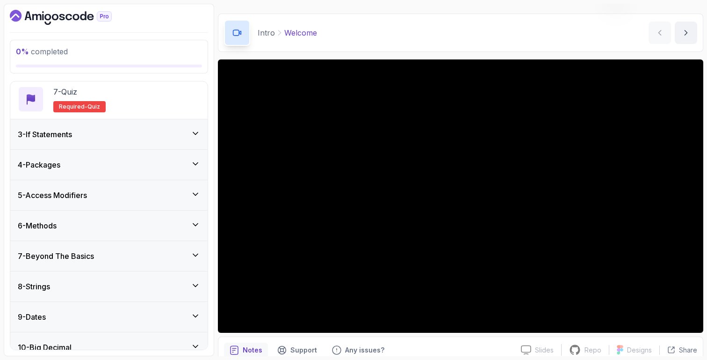
scroll to position [306, 0]
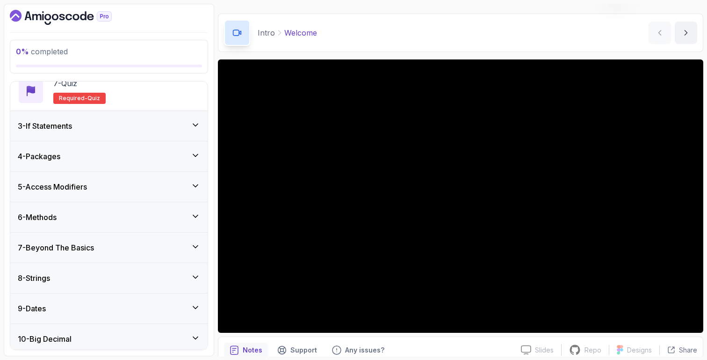
click at [170, 133] on div "3 - If Statements" at bounding box center [108, 126] width 197 height 30
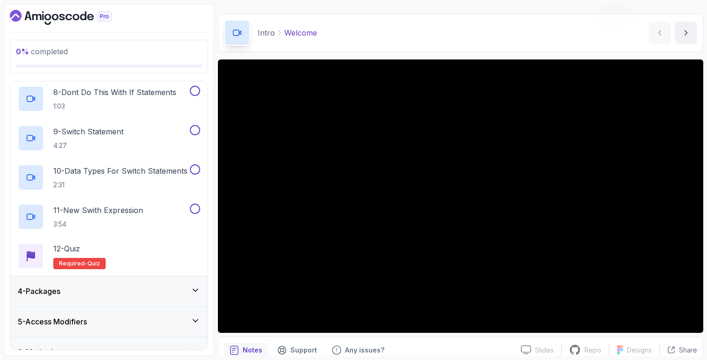
scroll to position [389, 0]
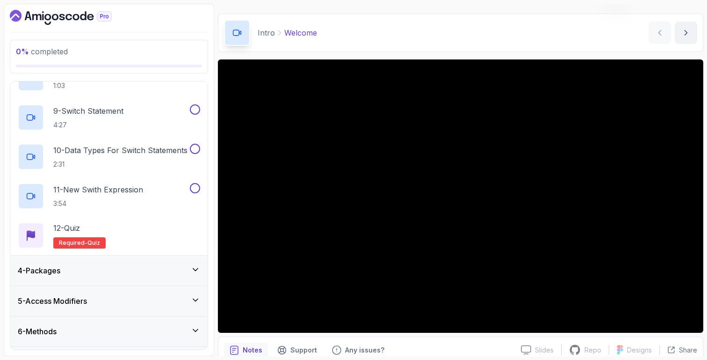
click at [136, 265] on div "4 - Packages" at bounding box center [109, 270] width 182 height 11
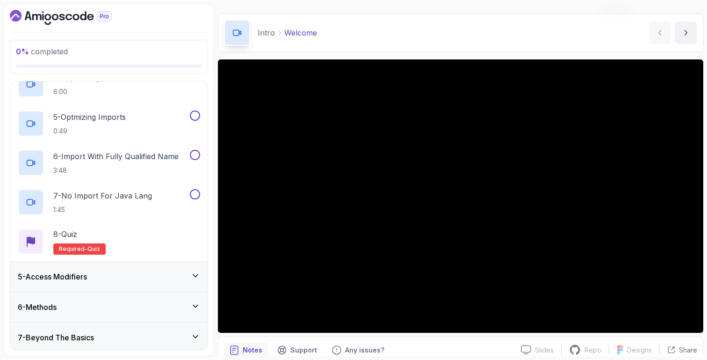
scroll to position [267, 0]
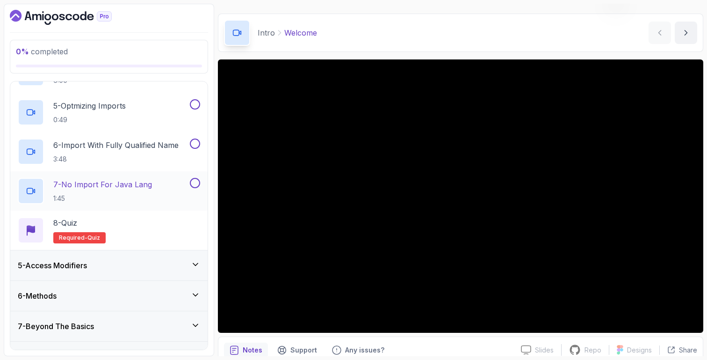
click at [150, 209] on div "7 - No Import For Java Lang 1:45" at bounding box center [108, 190] width 197 height 39
click at [142, 187] on p "7 - No Import For Java Lang" at bounding box center [102, 184] width 99 height 11
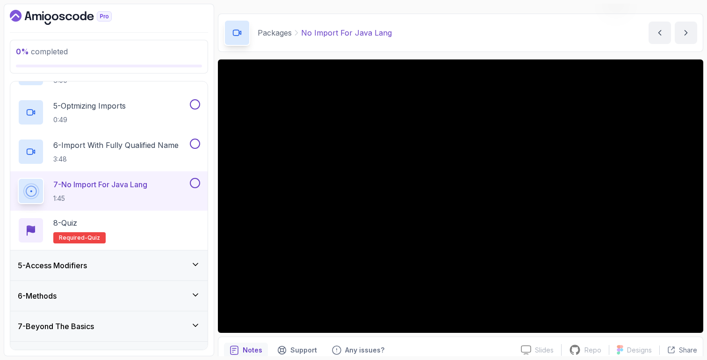
click at [109, 261] on div "5 - Access Modifiers" at bounding box center [109, 265] width 182 height 11
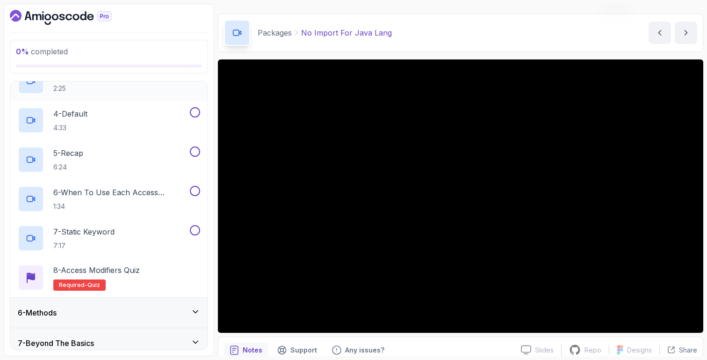
scroll to position [252, 0]
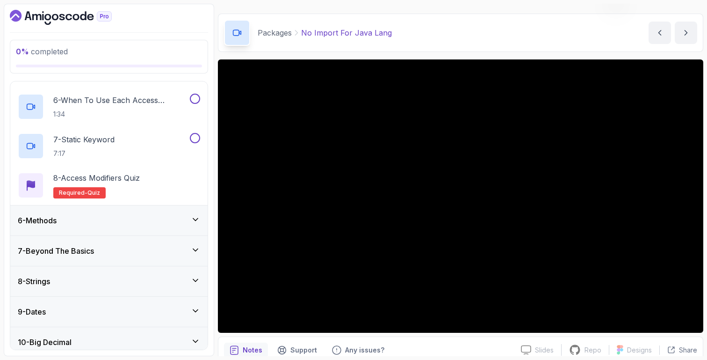
click at [109, 214] on div "6 - Methods" at bounding box center [108, 220] width 197 height 30
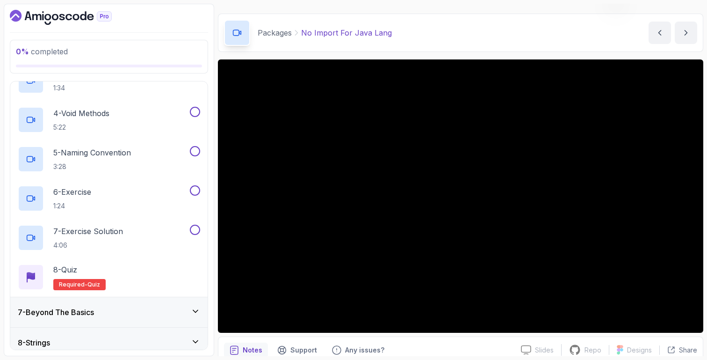
scroll to position [287, 0]
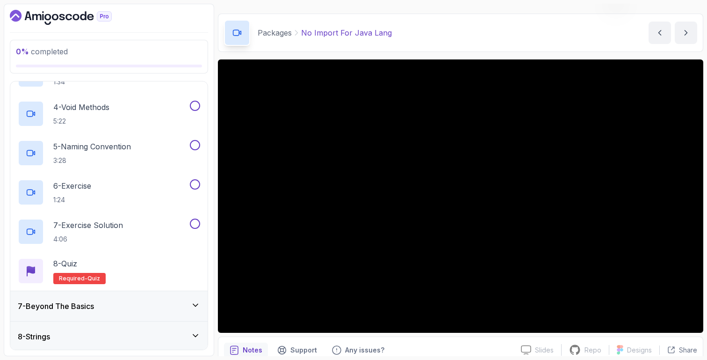
click at [110, 299] on div "7 - Beyond The Basics" at bounding box center [108, 306] width 197 height 30
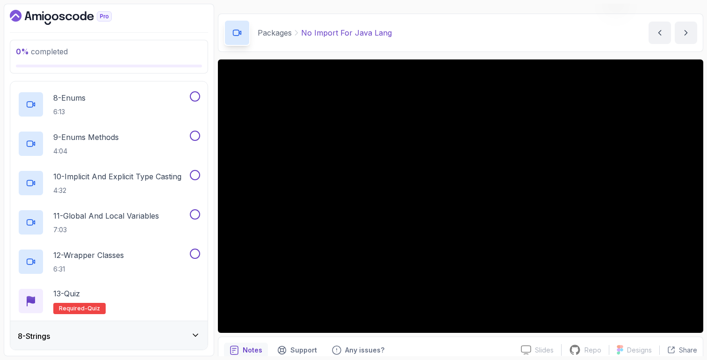
scroll to position [485, 0]
click at [157, 112] on div "8 - Enums 6:13" at bounding box center [103, 103] width 170 height 26
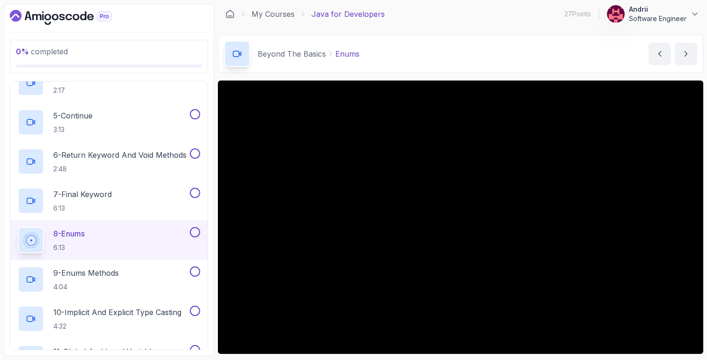
scroll to position [350, 0]
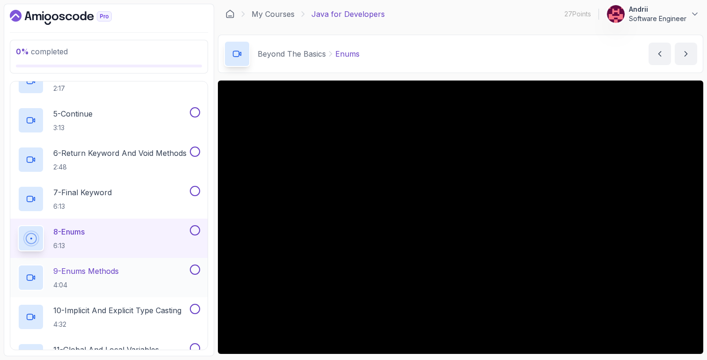
click at [137, 264] on div "9 - Enums Methods 4:04" at bounding box center [103, 277] width 170 height 26
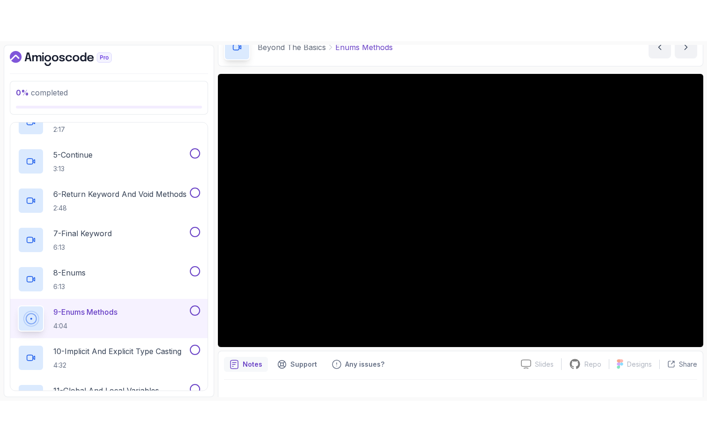
scroll to position [65, 0]
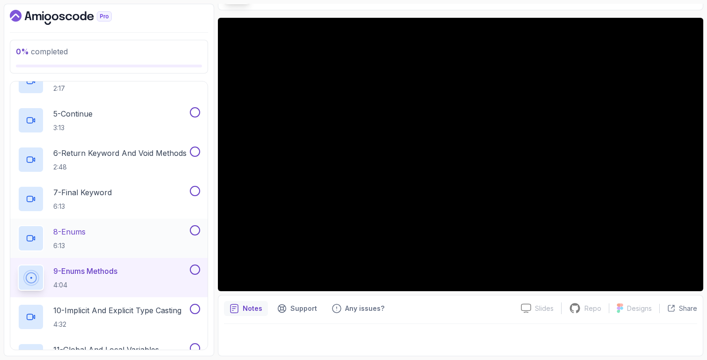
click at [104, 244] on div "8 - Enums 6:13" at bounding box center [103, 238] width 170 height 26
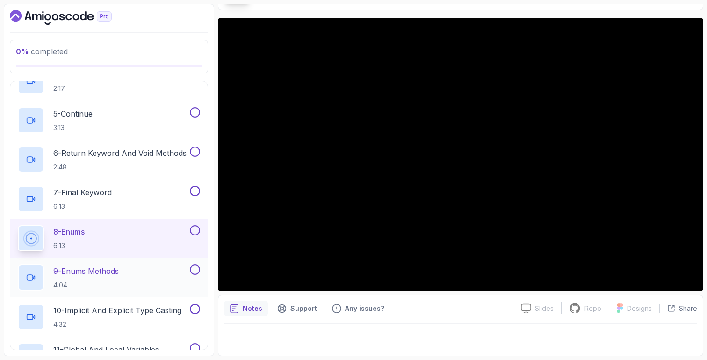
click at [175, 280] on div "9 - Enums Methods 4:04" at bounding box center [103, 277] width 170 height 26
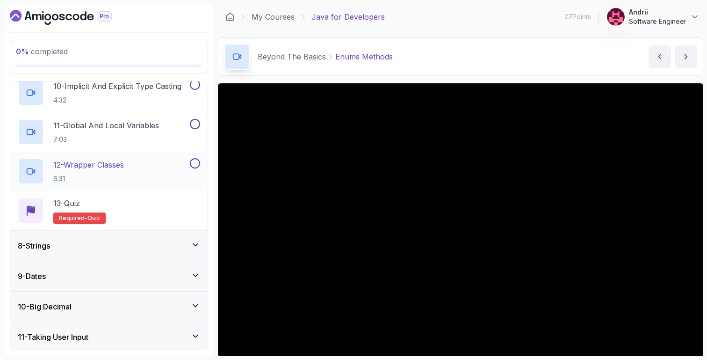
scroll to position [623, 0]
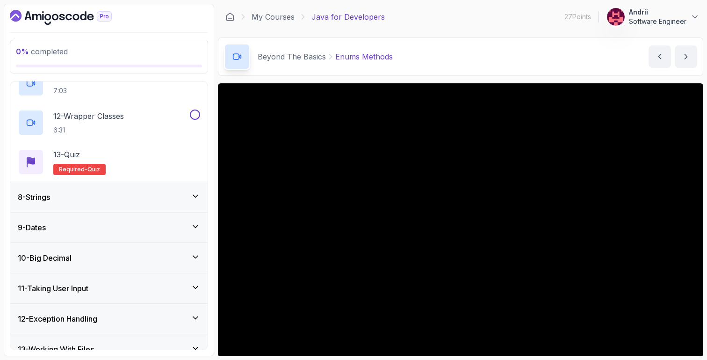
click at [150, 207] on div "8 - Strings" at bounding box center [108, 197] width 197 height 30
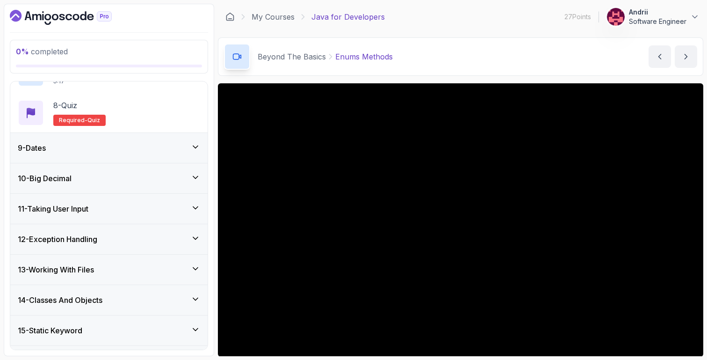
scroll to position [501, 0]
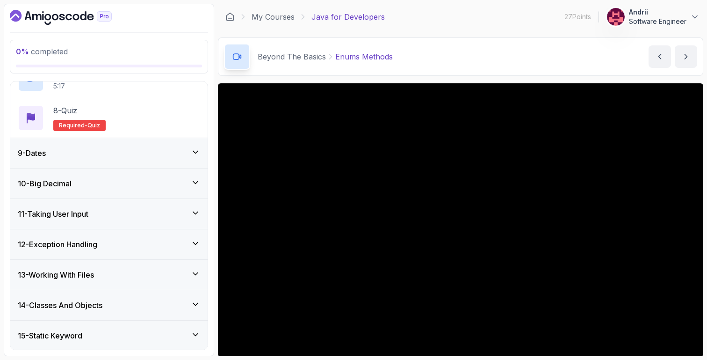
click at [162, 165] on div "9 - Dates" at bounding box center [108, 153] width 197 height 30
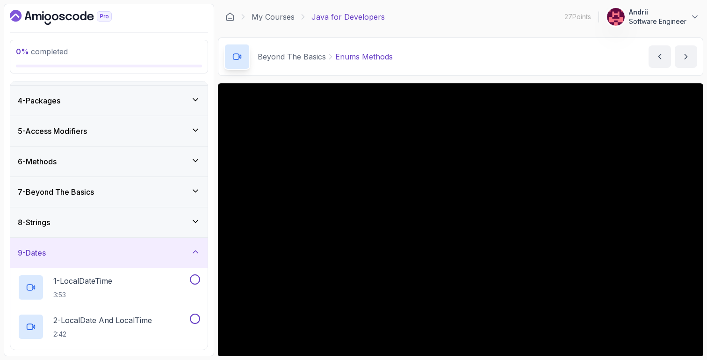
scroll to position [72, 0]
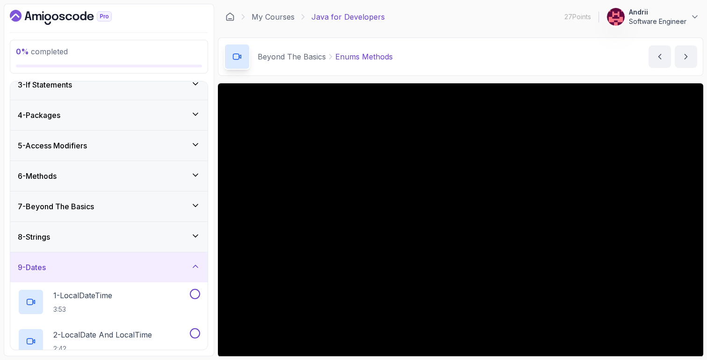
click at [160, 204] on div "7 - Beyond The Basics" at bounding box center [109, 206] width 182 height 11
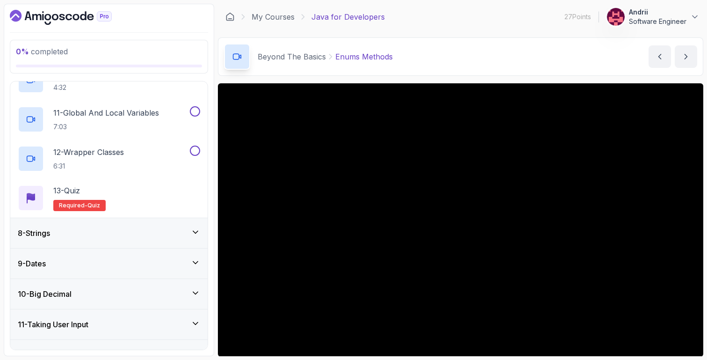
click at [148, 230] on div "8 - Strings" at bounding box center [109, 232] width 182 height 11
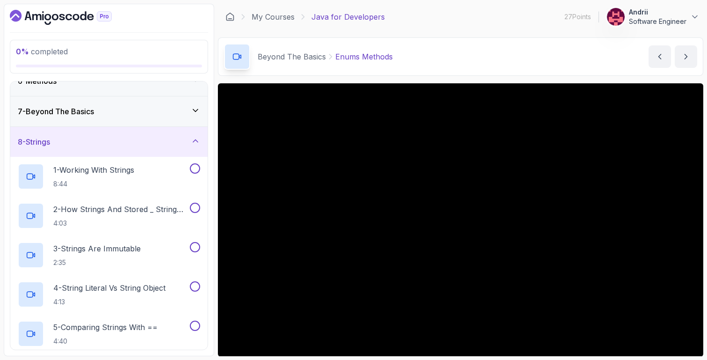
scroll to position [152, 0]
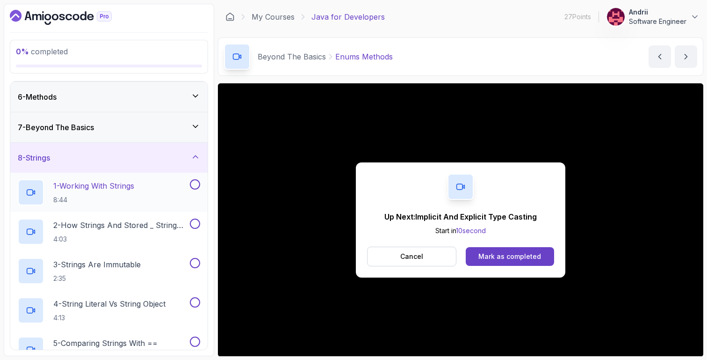
click at [147, 177] on div "1 - Working With Strings 8:44" at bounding box center [108, 192] width 197 height 39
click at [106, 187] on p "1 - Working With Strings" at bounding box center [93, 185] width 81 height 11
